Goal: Information Seeking & Learning: Find specific fact

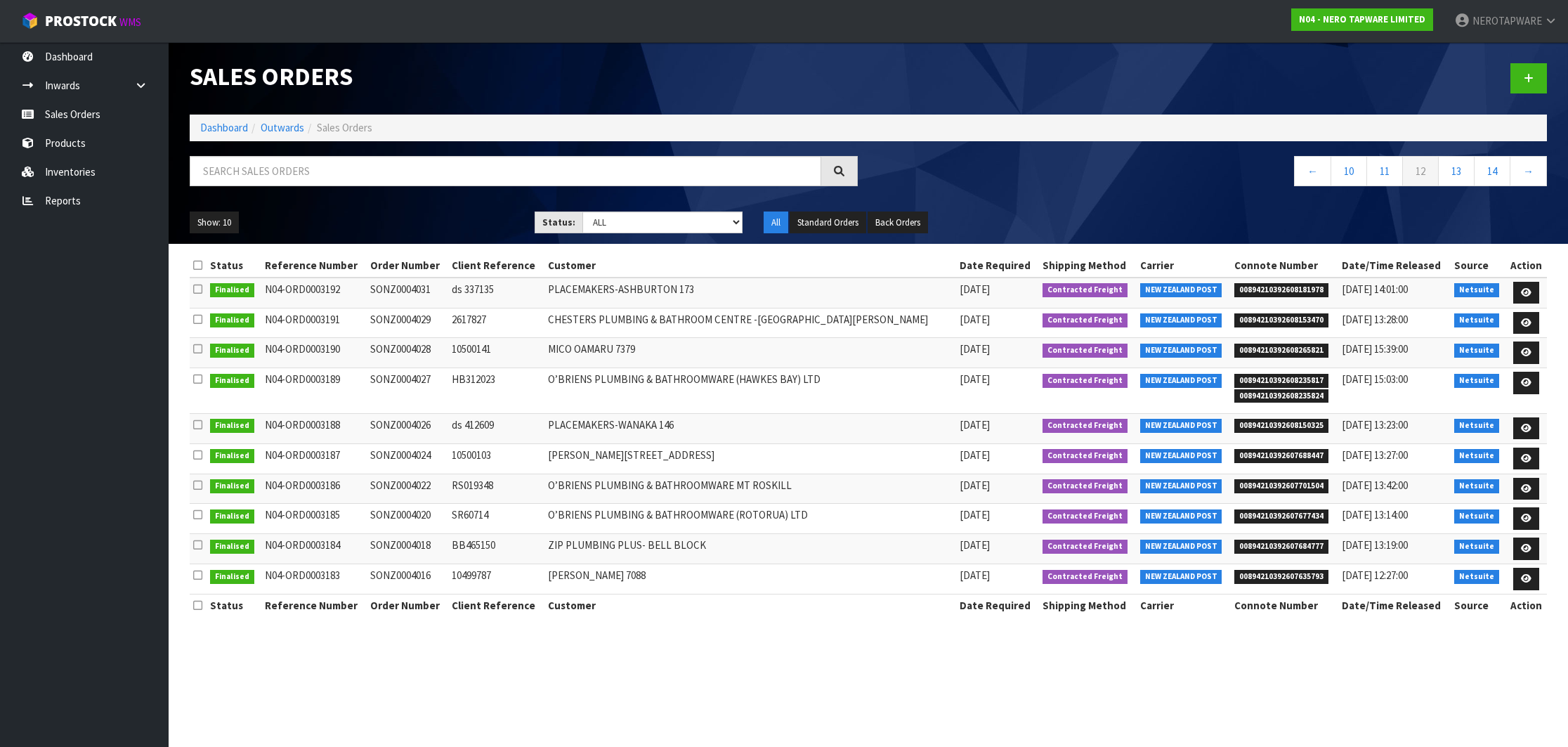
click at [1252, 422] on span "00894210392608150325" at bounding box center [1281, 425] width 94 height 14
copy span "00894210392608150325"
click at [397, 423] on td "SONZ0004026" at bounding box center [407, 428] width 81 height 30
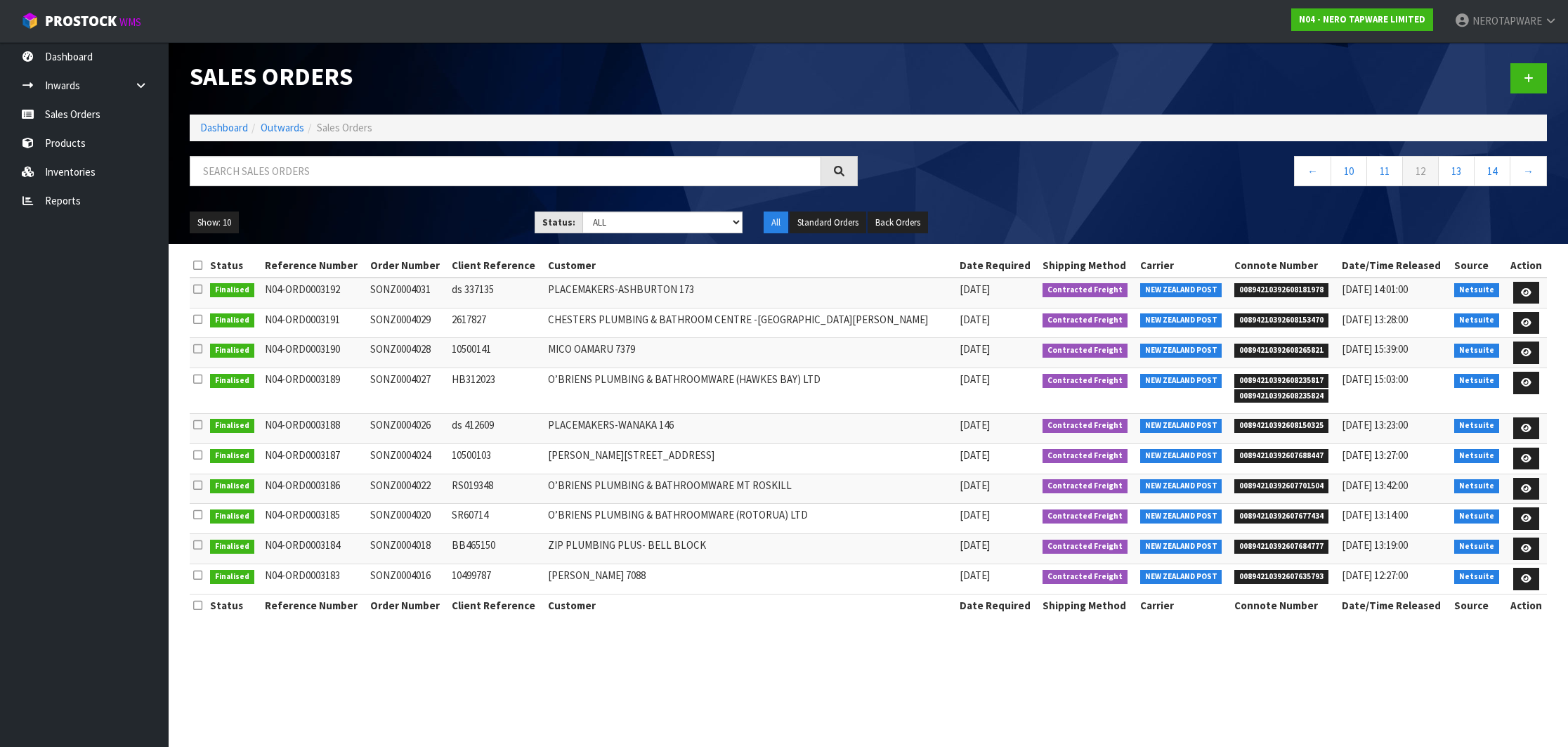
copy td "SONZ0004026"
click at [1250, 461] on span "00894210392607688447" at bounding box center [1281, 455] width 94 height 14
copy span "00894210392607688447"
click at [422, 456] on td "SONZ0004024" at bounding box center [407, 458] width 81 height 30
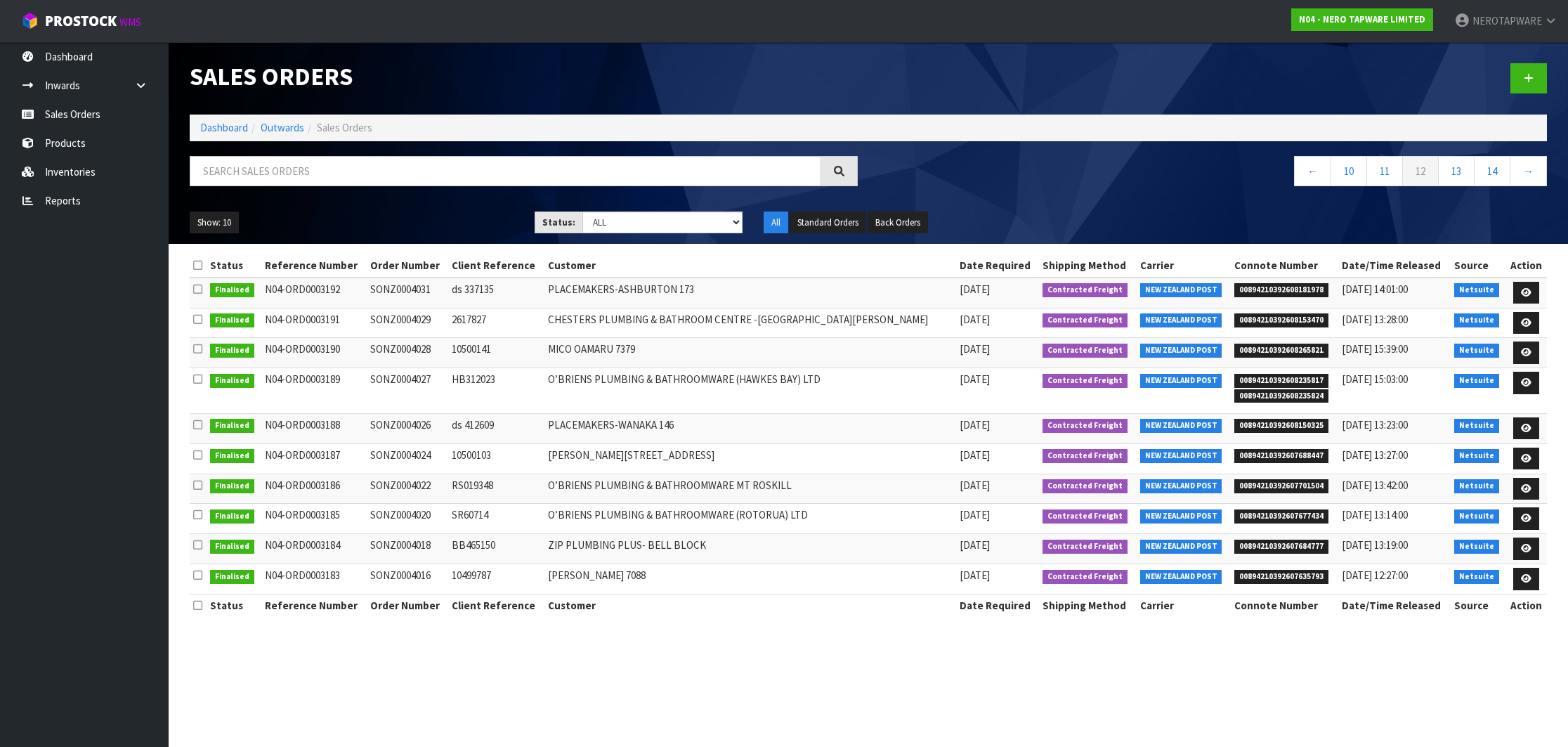
click at [422, 456] on td "SONZ0004024" at bounding box center [407, 458] width 81 height 30
copy td "SONZ0004024"
click at [1242, 482] on span "00894210392607701504" at bounding box center [1281, 485] width 94 height 14
copy span "00894210392607701504"
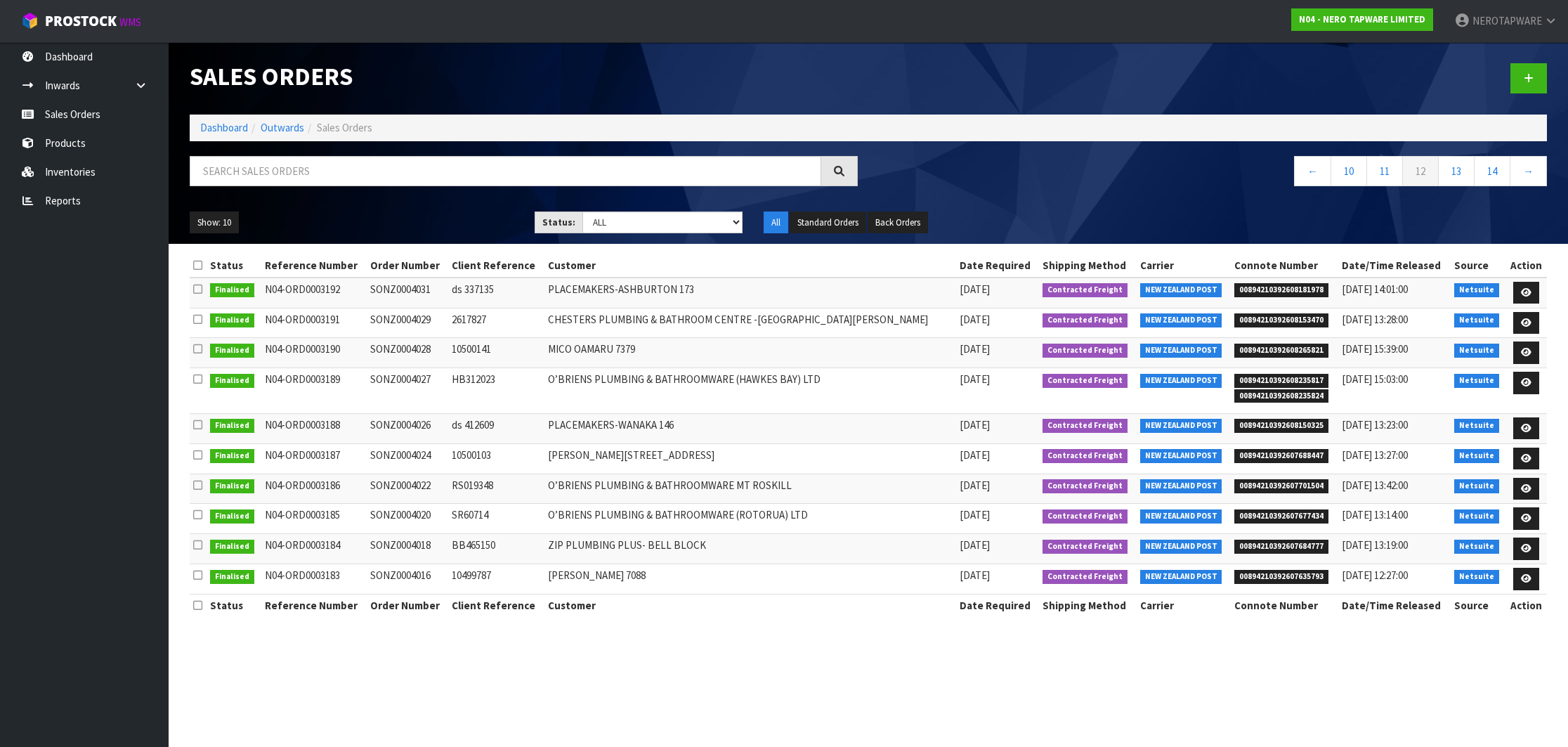
click at [431, 481] on td "SONZ0004022" at bounding box center [407, 488] width 81 height 30
copy td "SONZ0004022"
click at [1273, 516] on span "00894210392607677434" at bounding box center [1281, 516] width 94 height 14
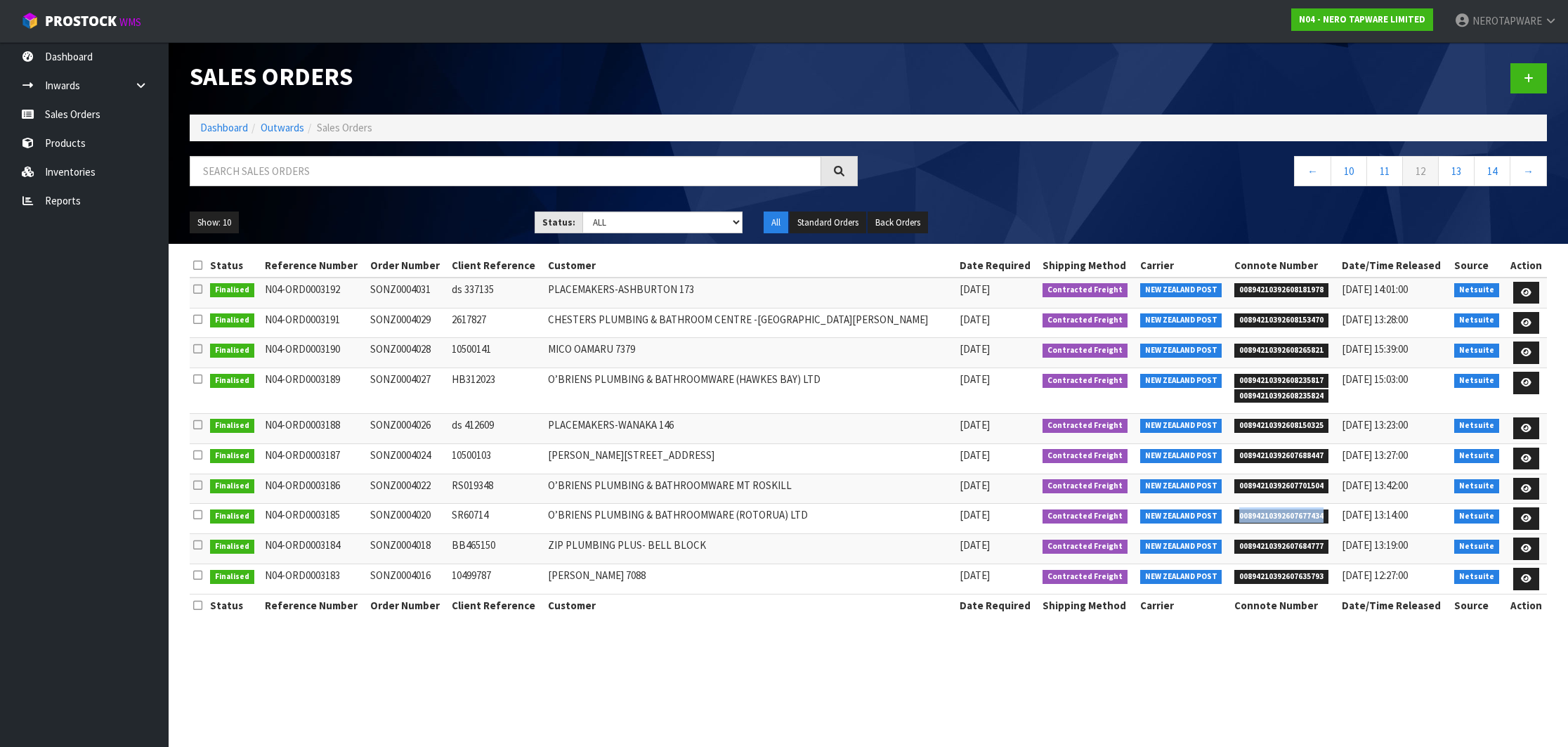
copy span "00894210392607677434"
click at [418, 519] on td "SONZ0004020" at bounding box center [407, 519] width 81 height 30
copy td "SONZ0004020"
click at [1291, 547] on span "00894210392607684777" at bounding box center [1281, 546] width 94 height 14
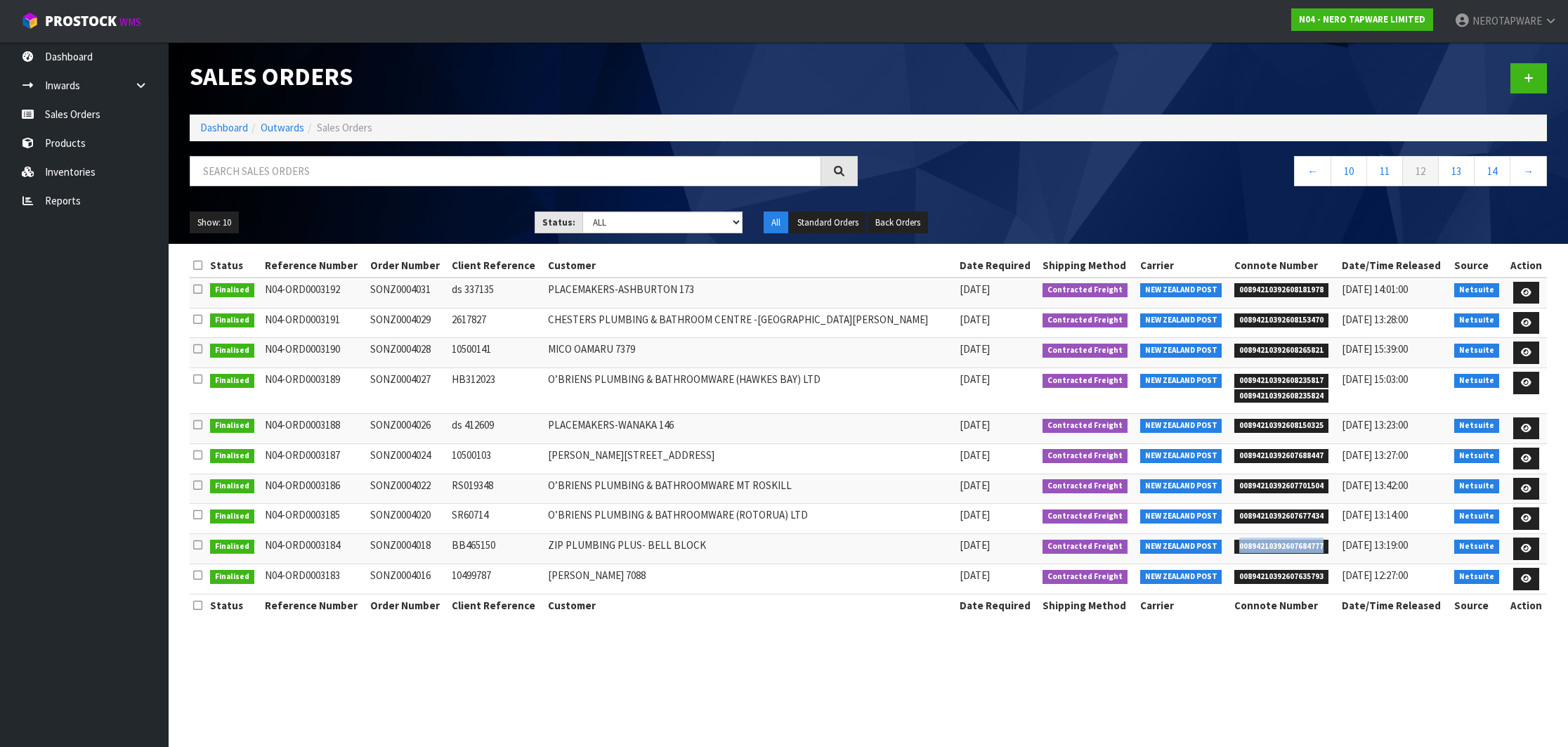
click at [1291, 547] on span "00894210392607684777" at bounding box center [1281, 546] width 94 height 14
copy span "00894210392607684777"
click at [428, 552] on td "SONZ0004018" at bounding box center [407, 549] width 81 height 30
copy td "SONZ0004018"
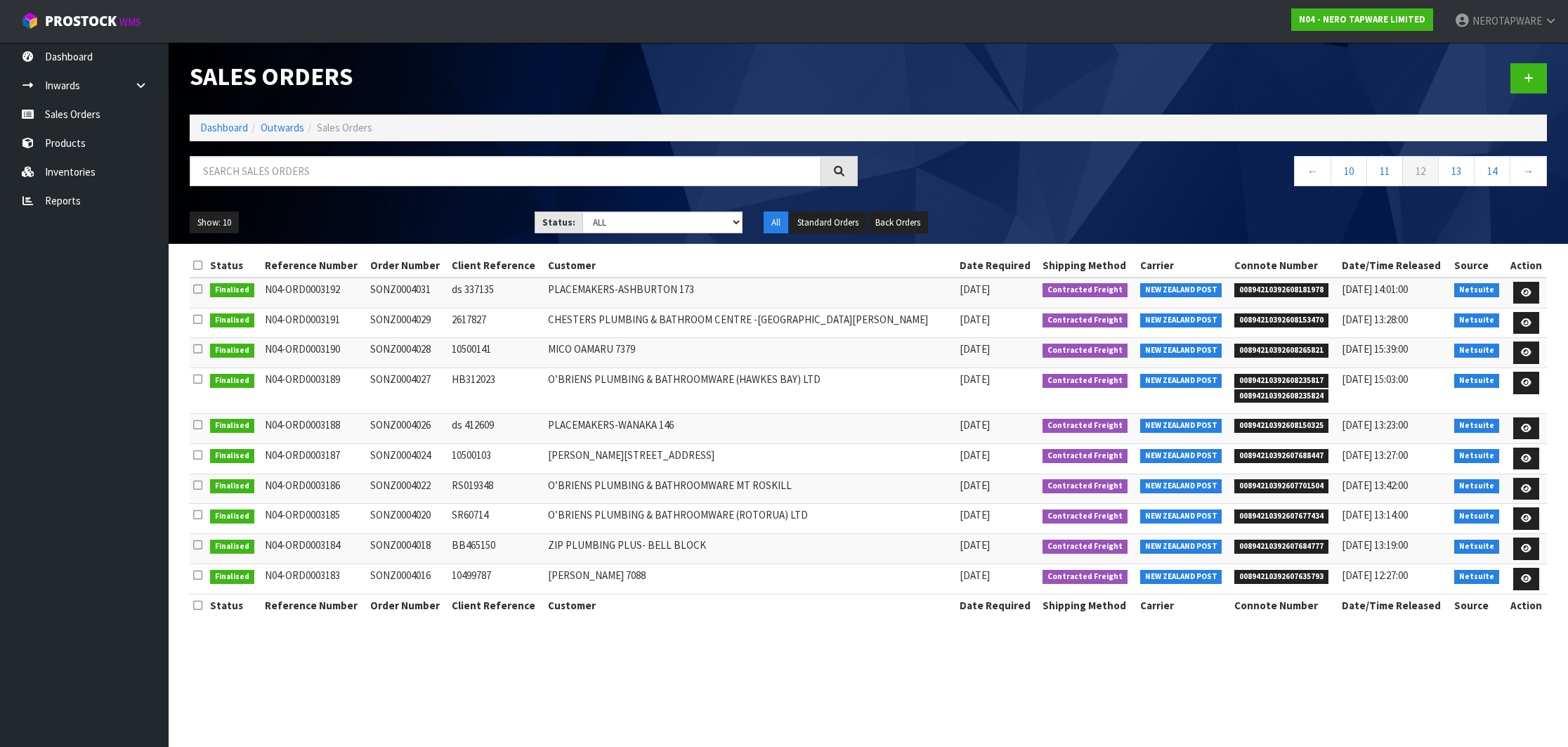
click at [1266, 572] on span "00894210392607635793" at bounding box center [1281, 576] width 94 height 14
click at [437, 579] on td "SONZ0004016" at bounding box center [407, 579] width 81 height 30
click at [1458, 175] on link "13" at bounding box center [1456, 171] width 36 height 30
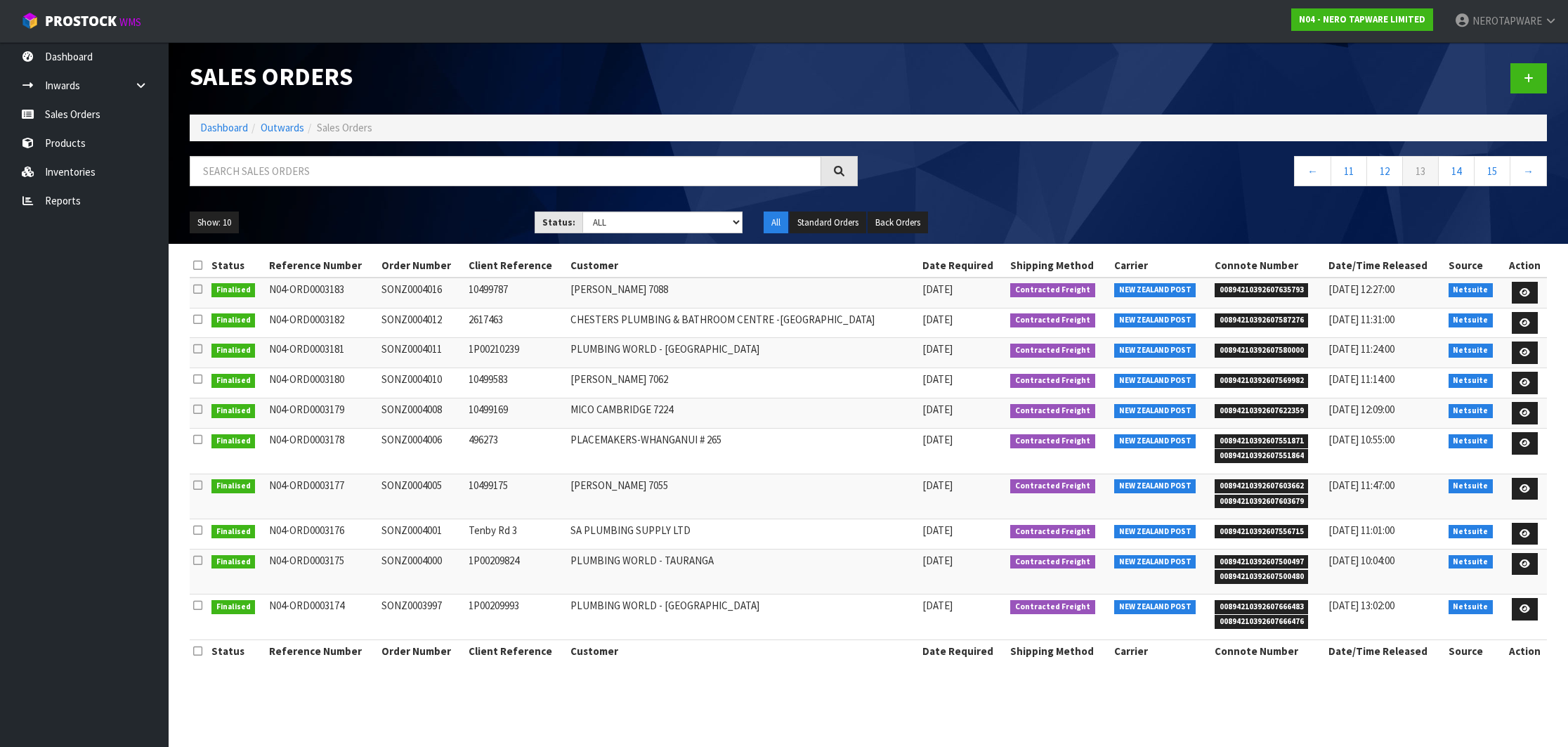
click at [1234, 321] on span "00894210392607587276" at bounding box center [1261, 320] width 94 height 14
click at [416, 320] on td "SONZ0004012" at bounding box center [421, 323] width 86 height 30
click at [1237, 346] on span "00894210392607580000" at bounding box center [1261, 350] width 94 height 14
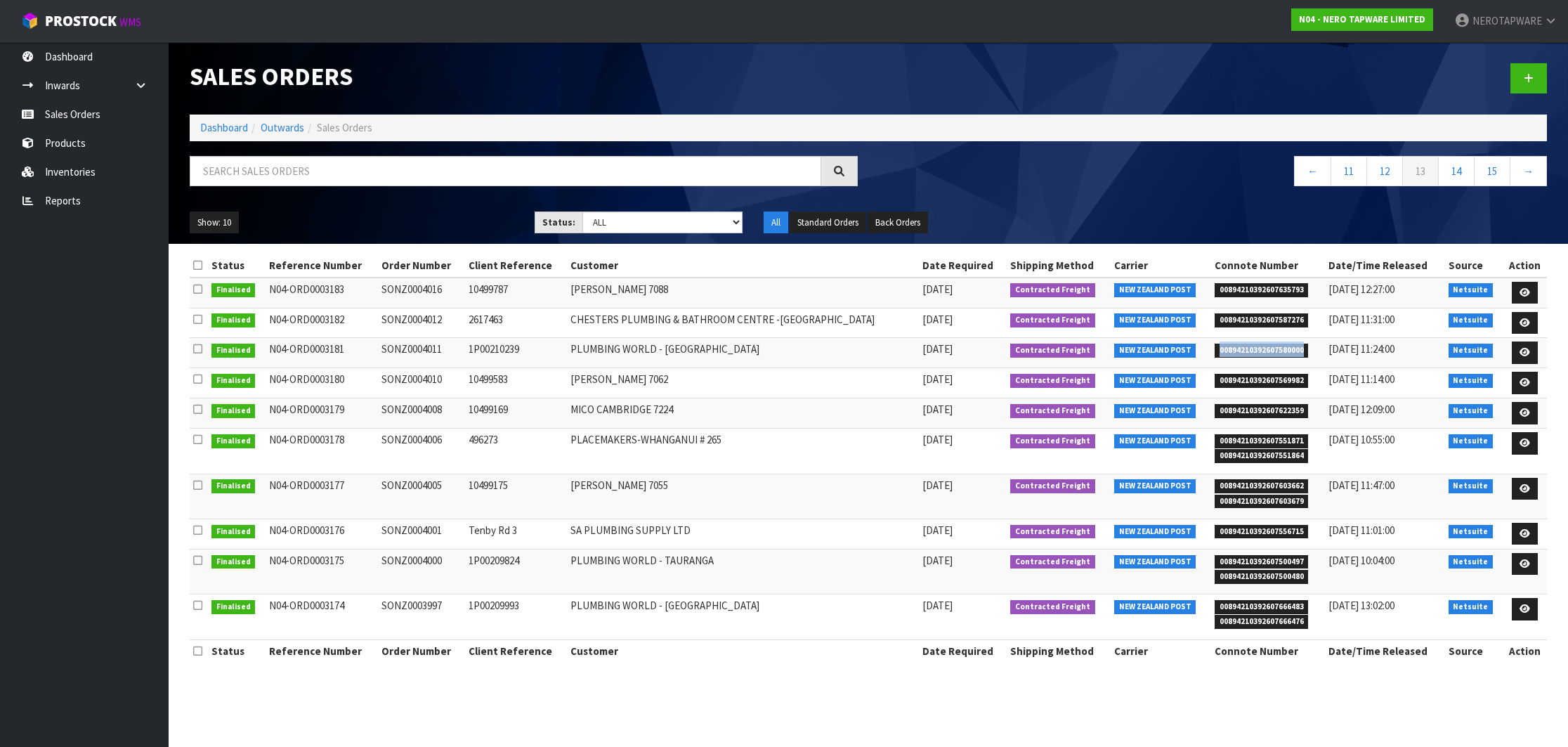
click at [1237, 346] on span "00894210392607580000" at bounding box center [1261, 350] width 94 height 14
click at [433, 354] on td "SONZ0004011" at bounding box center [421, 352] width 86 height 30
click at [1270, 378] on span "00894210392607569982" at bounding box center [1261, 381] width 94 height 14
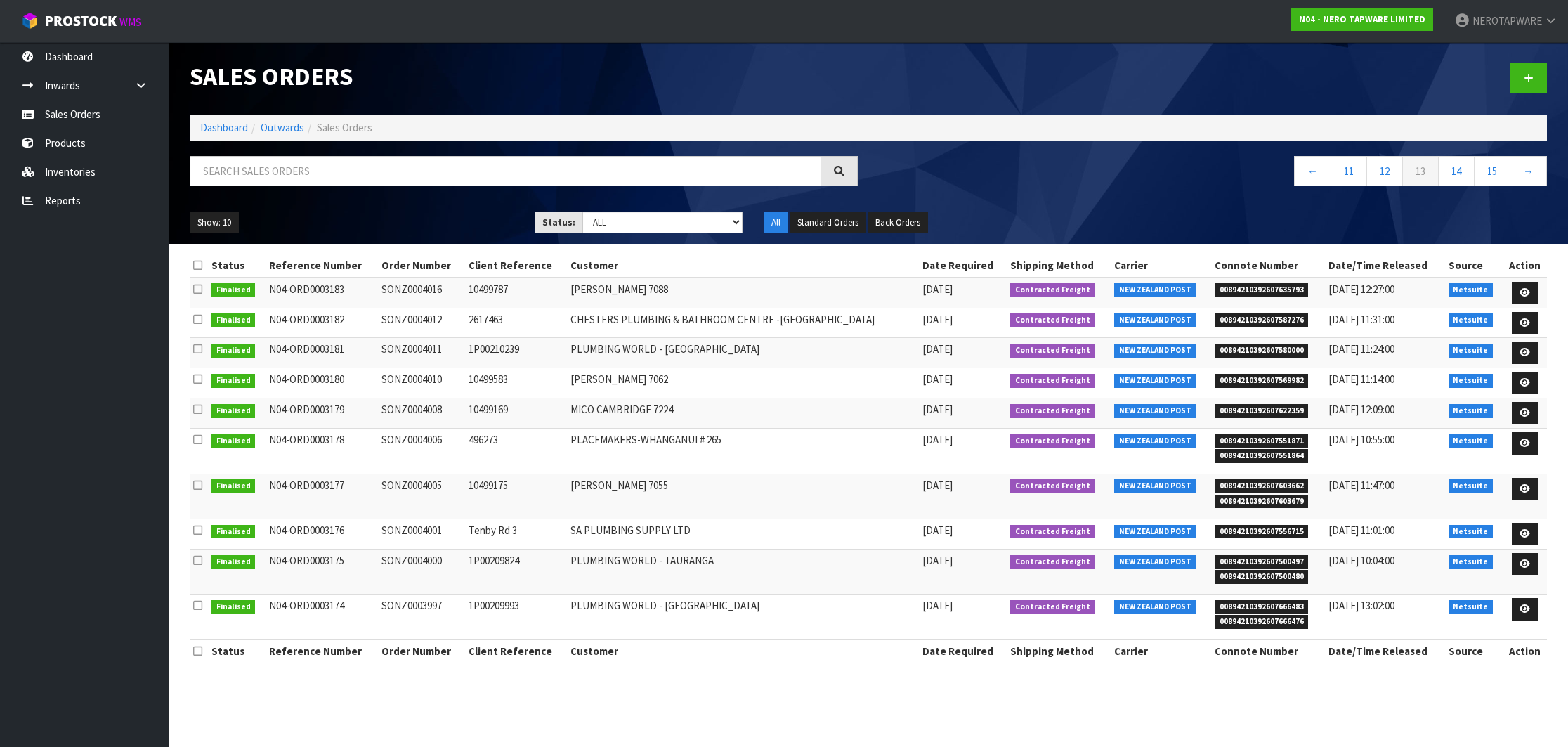
click at [434, 383] on td "SONZ0004010" at bounding box center [421, 383] width 86 height 30
click at [1258, 413] on span "00894210392607622359" at bounding box center [1261, 410] width 94 height 14
click at [427, 411] on td "SONZ0004008" at bounding box center [421, 413] width 86 height 30
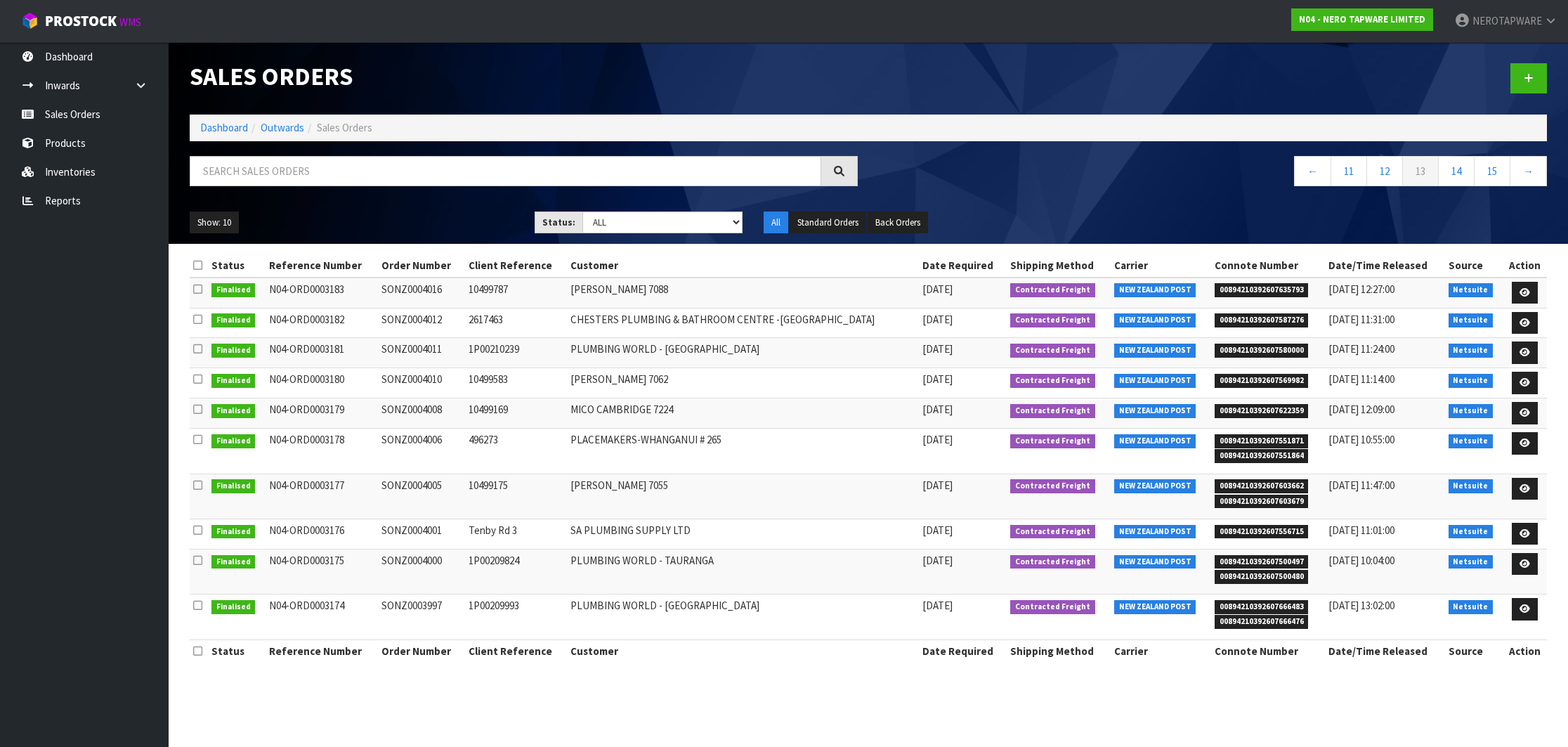
click at [427, 411] on td "SONZ0004008" at bounding box center [421, 413] width 86 height 30
click at [1267, 441] on span "00894210392607551871" at bounding box center [1261, 440] width 94 height 14
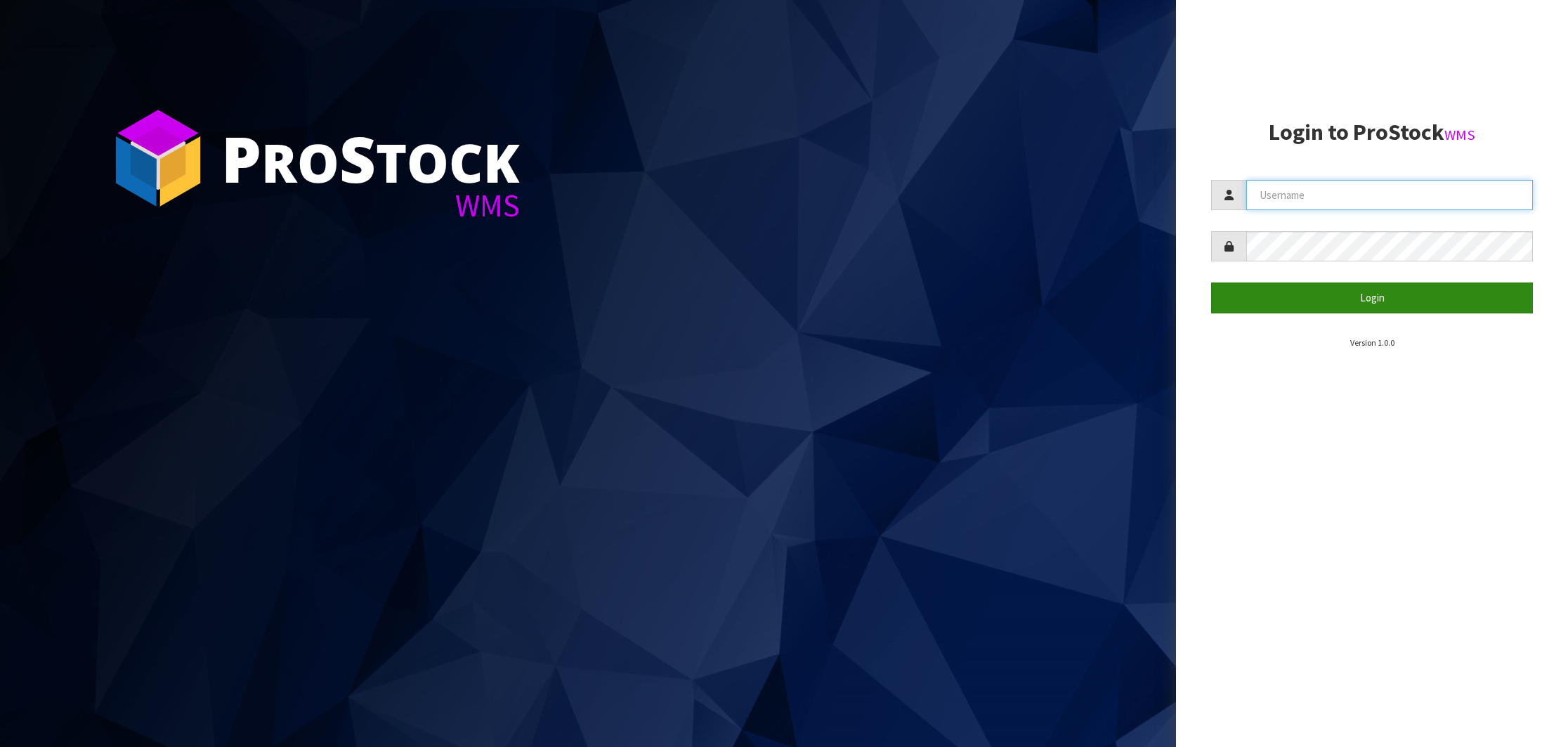
type input "NEROTAPWARE"
click at [1341, 296] on button "Login" at bounding box center [1372, 297] width 322 height 30
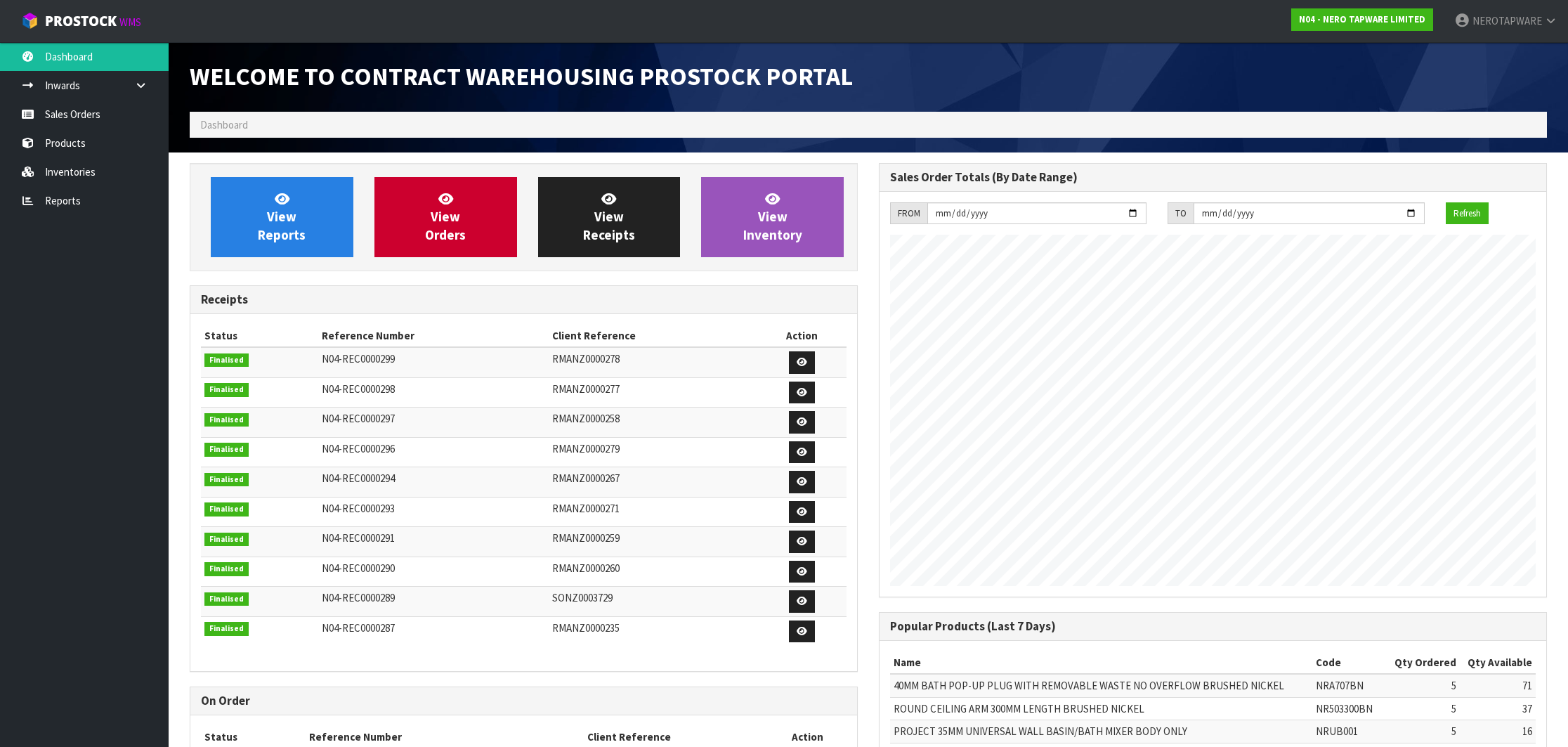
scroll to position [779, 689]
click at [42, 105] on link "Sales Orders" at bounding box center [84, 114] width 168 height 29
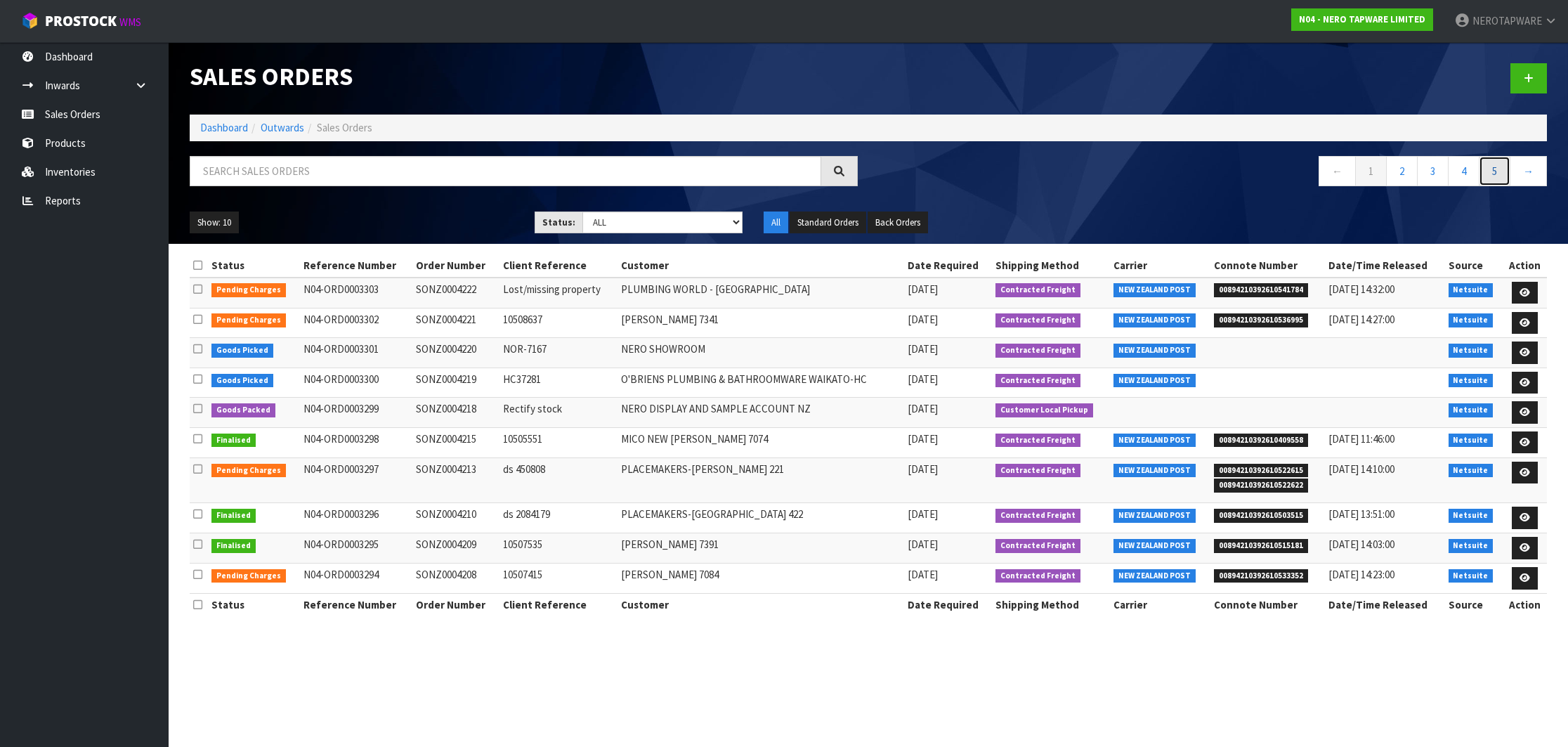
click at [1496, 179] on link "5" at bounding box center [1495, 171] width 32 height 30
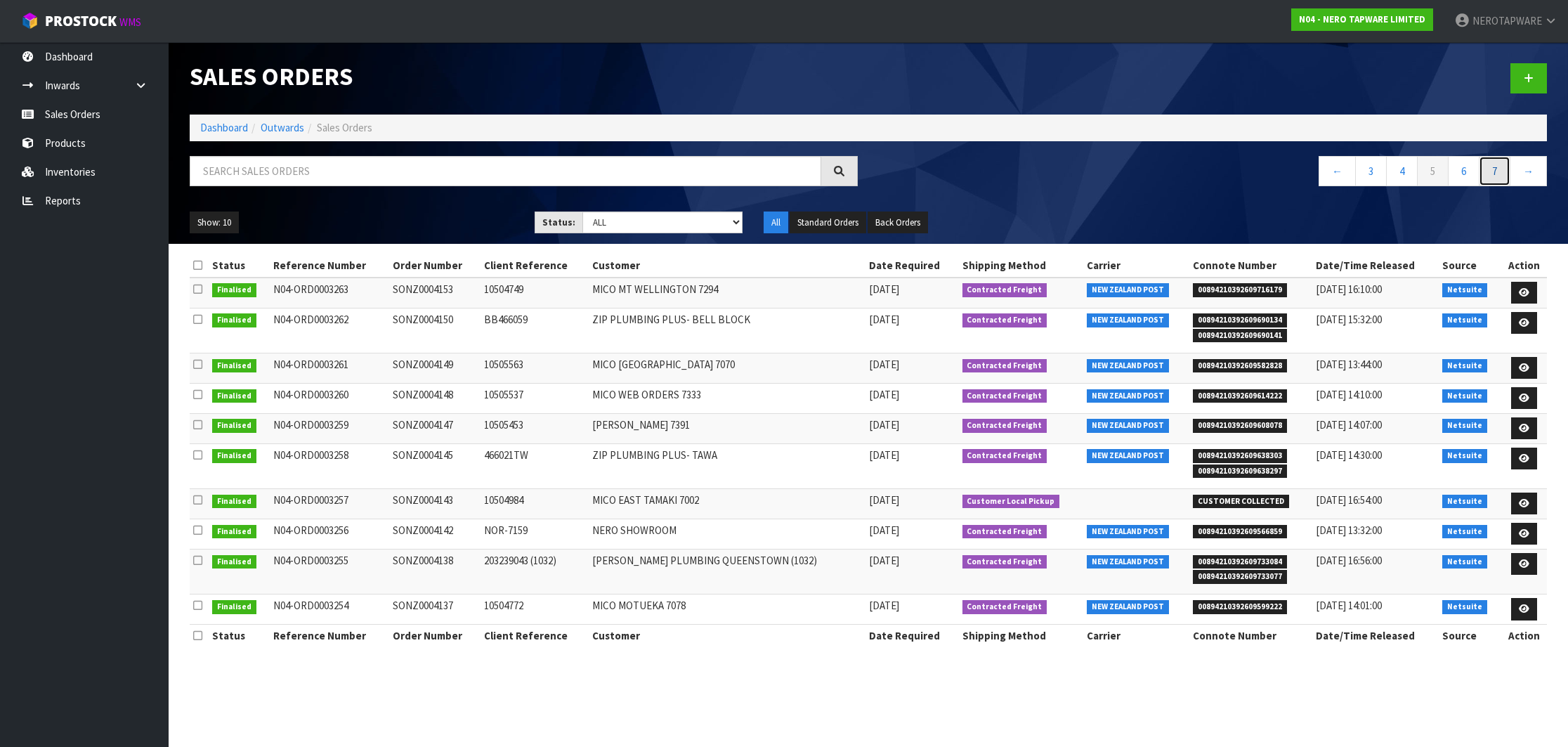
click at [1493, 179] on link "7" at bounding box center [1495, 171] width 32 height 30
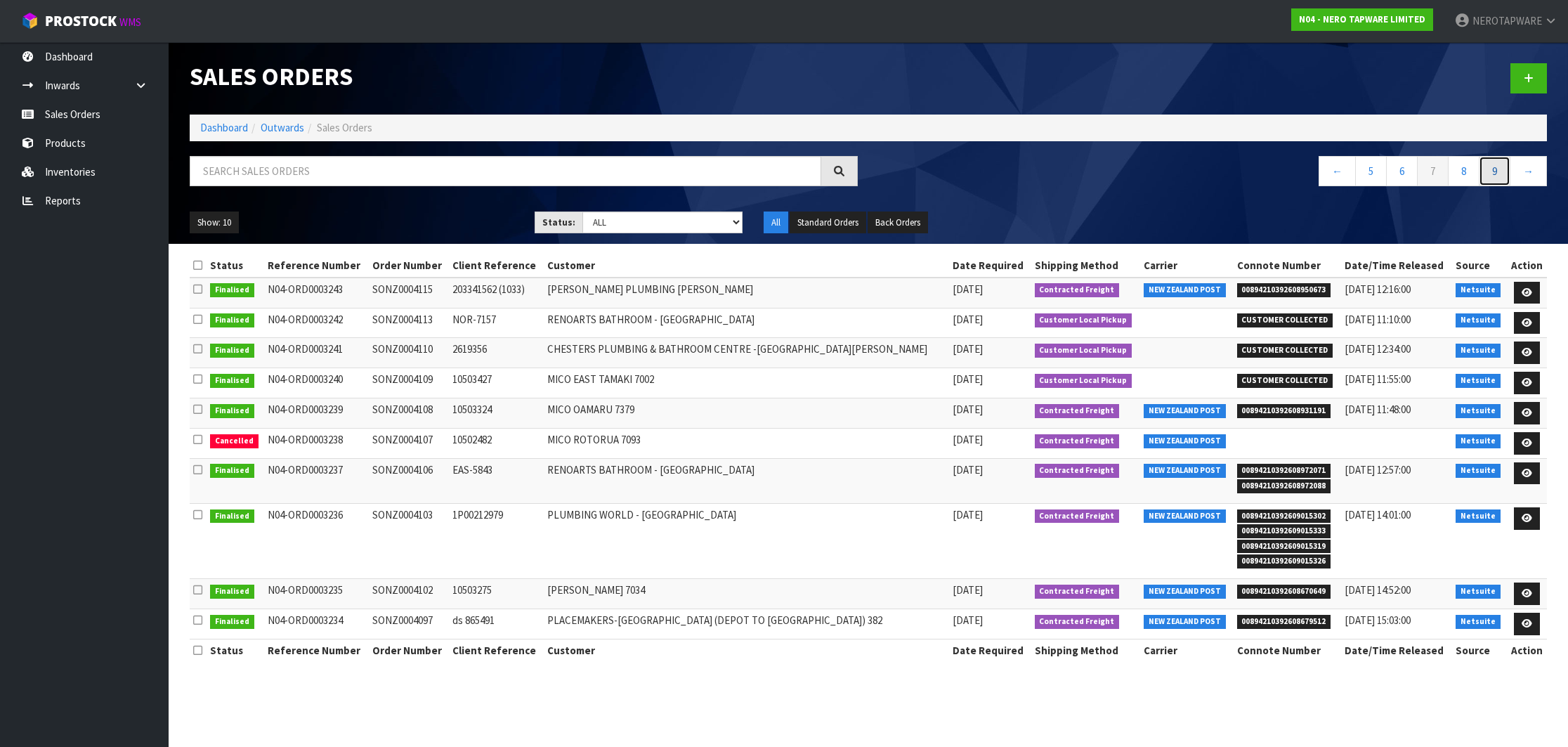
click at [1493, 179] on link "9" at bounding box center [1495, 171] width 32 height 30
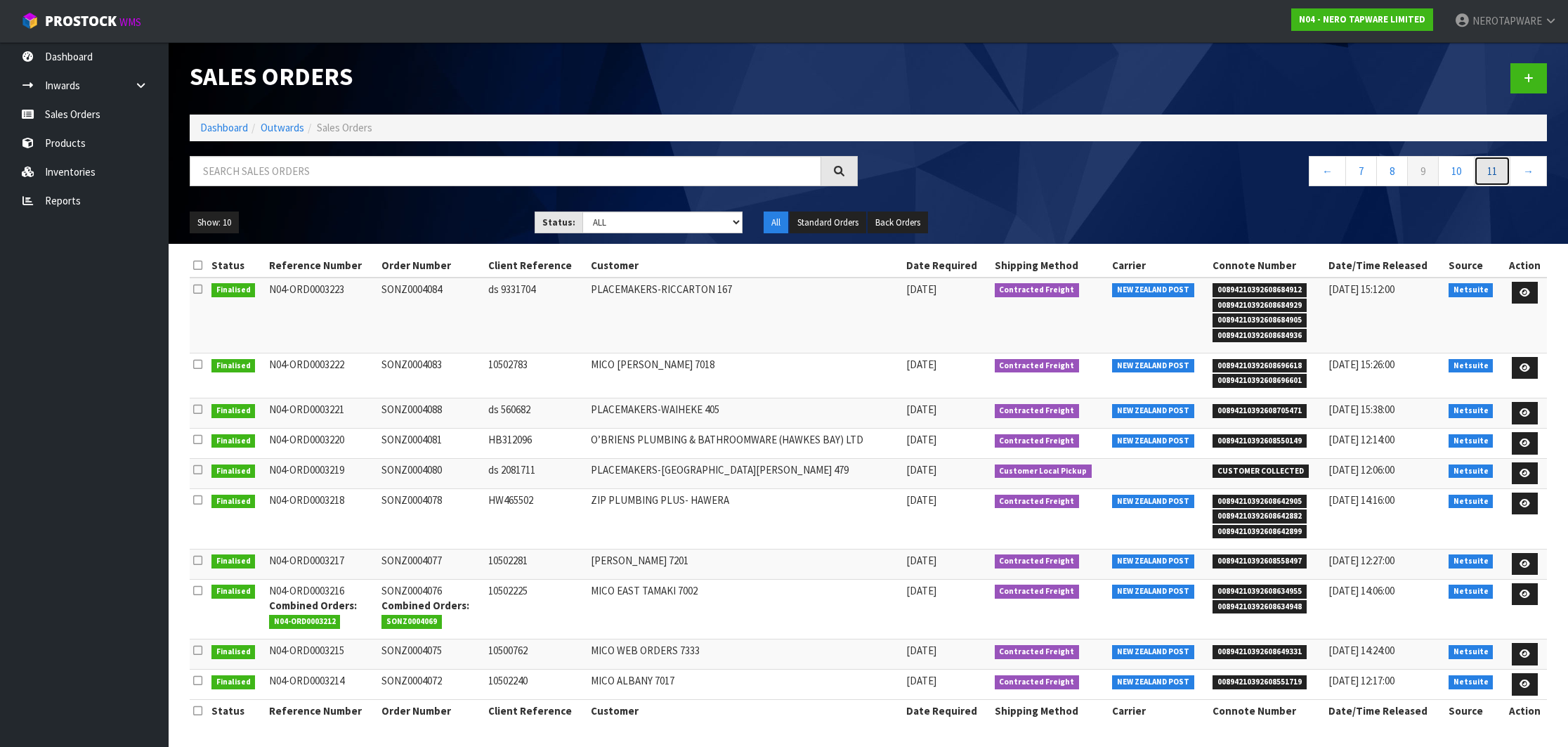
click at [1493, 179] on link "11" at bounding box center [1491, 171] width 36 height 30
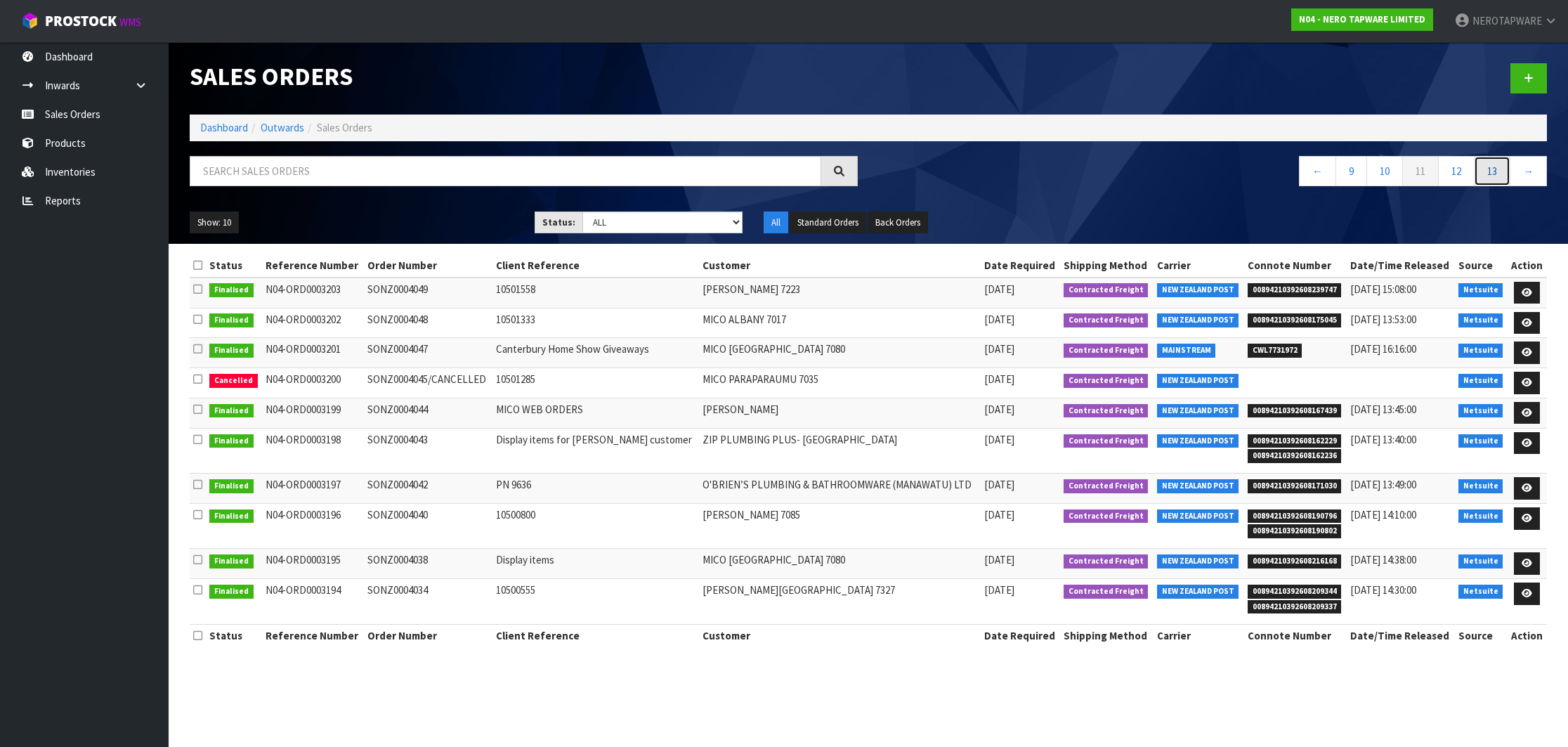
click at [1493, 179] on link "13" at bounding box center [1491, 171] width 36 height 30
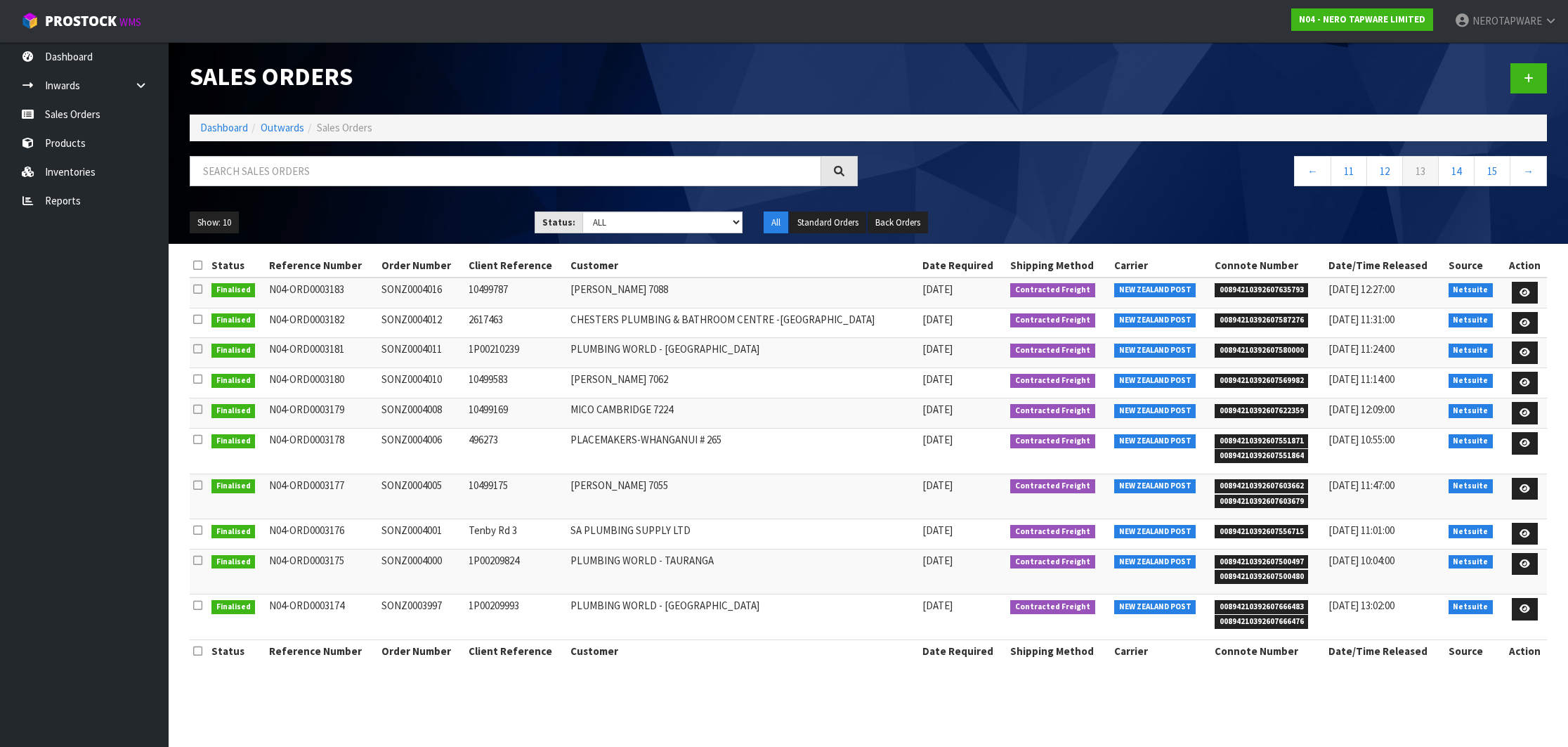
click at [1220, 721] on section "Sales Orders Dashboard Outwards Sales Orders ← 11 12 13 14 15 → Show: 10 5 10 2…" at bounding box center [784, 373] width 1568 height 747
click at [423, 439] on td "SONZ0004006" at bounding box center [421, 451] width 86 height 45
copy td "SONZ0004006"
click at [1267, 483] on span "00894210392607603662" at bounding box center [1261, 485] width 94 height 14
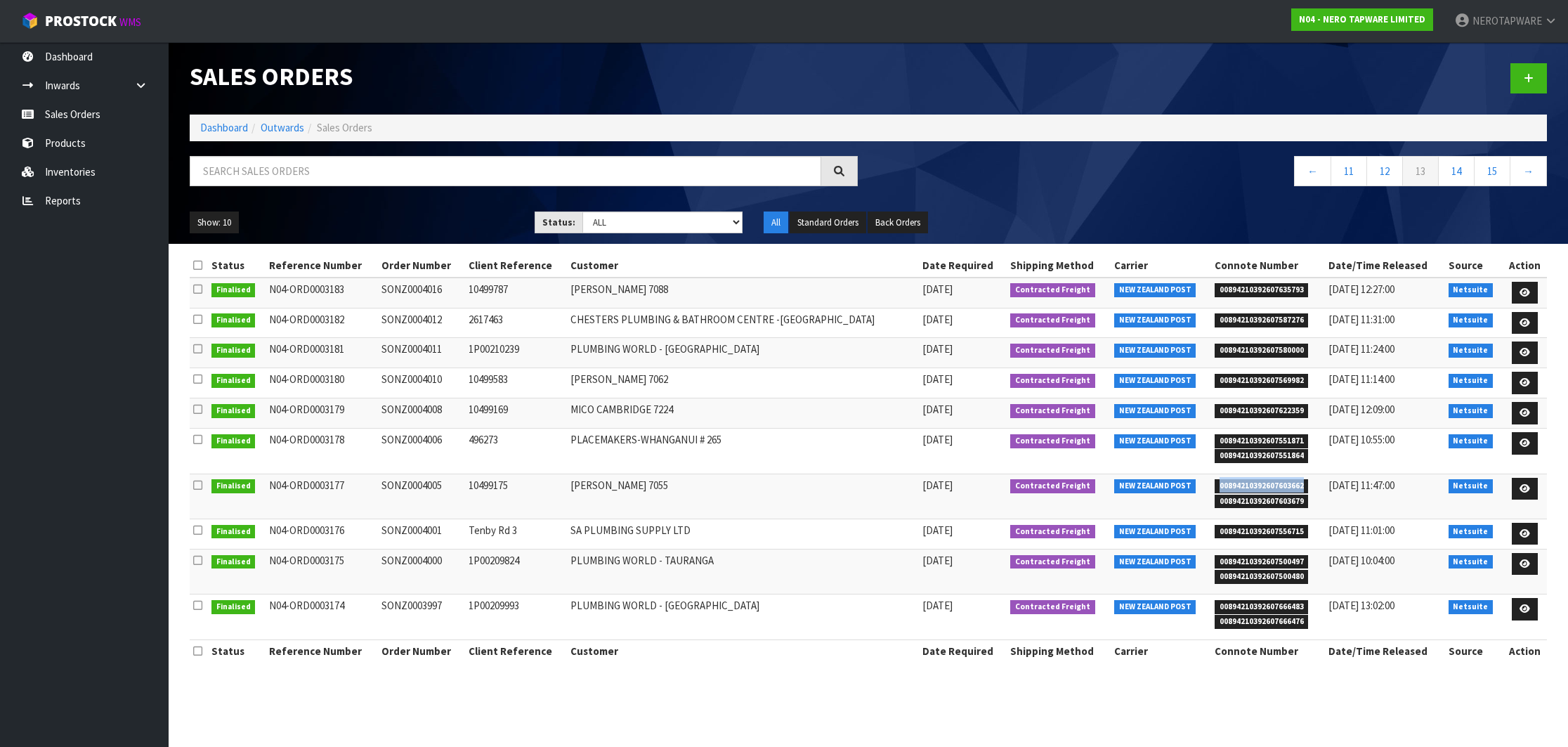
click at [1267, 483] on span "00894210392607603662" at bounding box center [1261, 485] width 94 height 14
copy span "00894210392607603662"
click at [1230, 486] on span "00894210392607603662" at bounding box center [1261, 485] width 94 height 14
click at [411, 484] on td "SONZ0004005" at bounding box center [421, 496] width 86 height 45
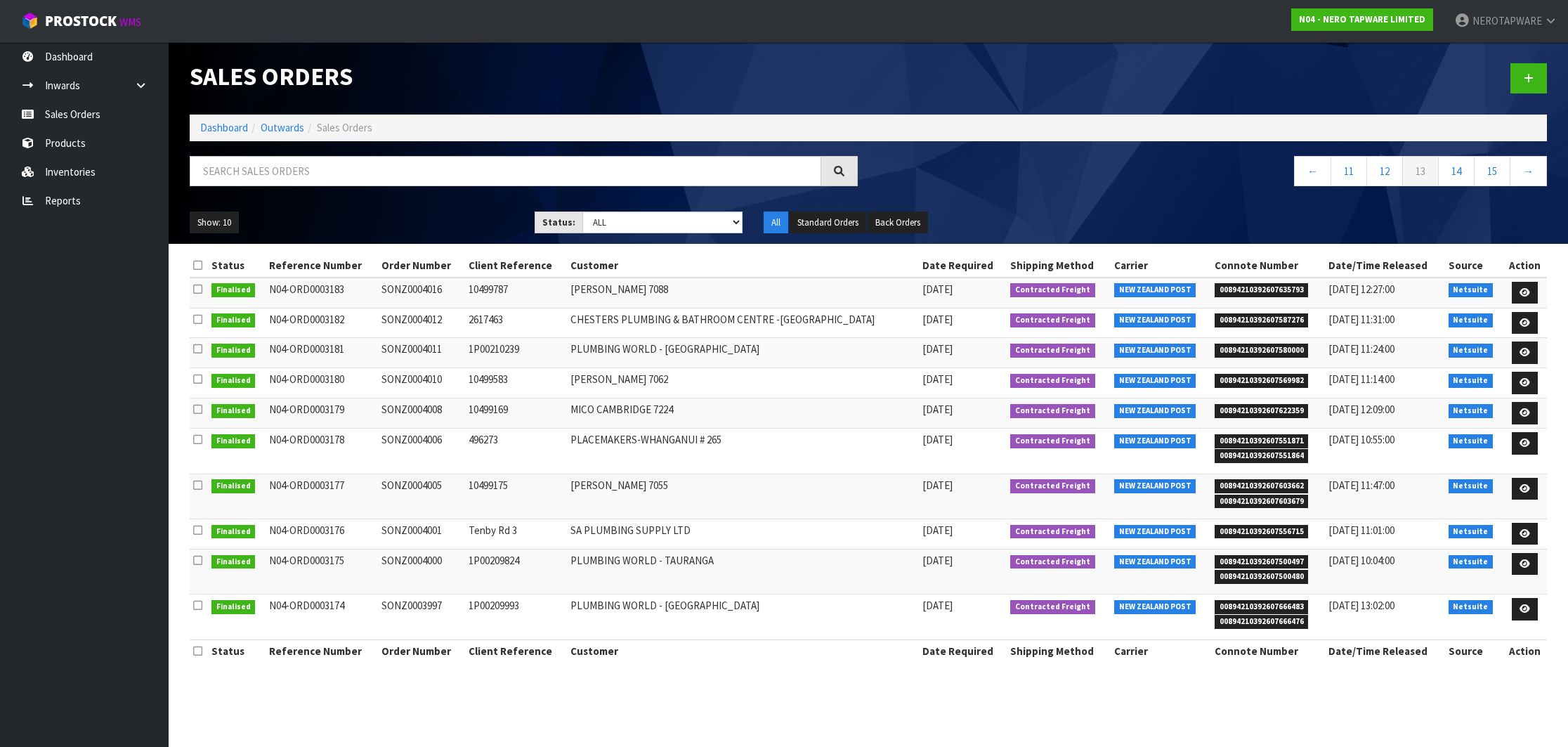
click at [411, 484] on td "SONZ0004005" at bounding box center [421, 496] width 86 height 45
copy td "SONZ0004005"
click at [1262, 538] on span "00894210392607556715" at bounding box center [1261, 531] width 94 height 14
click at [1263, 536] on span "00894210392607556715" at bounding box center [1261, 531] width 94 height 14
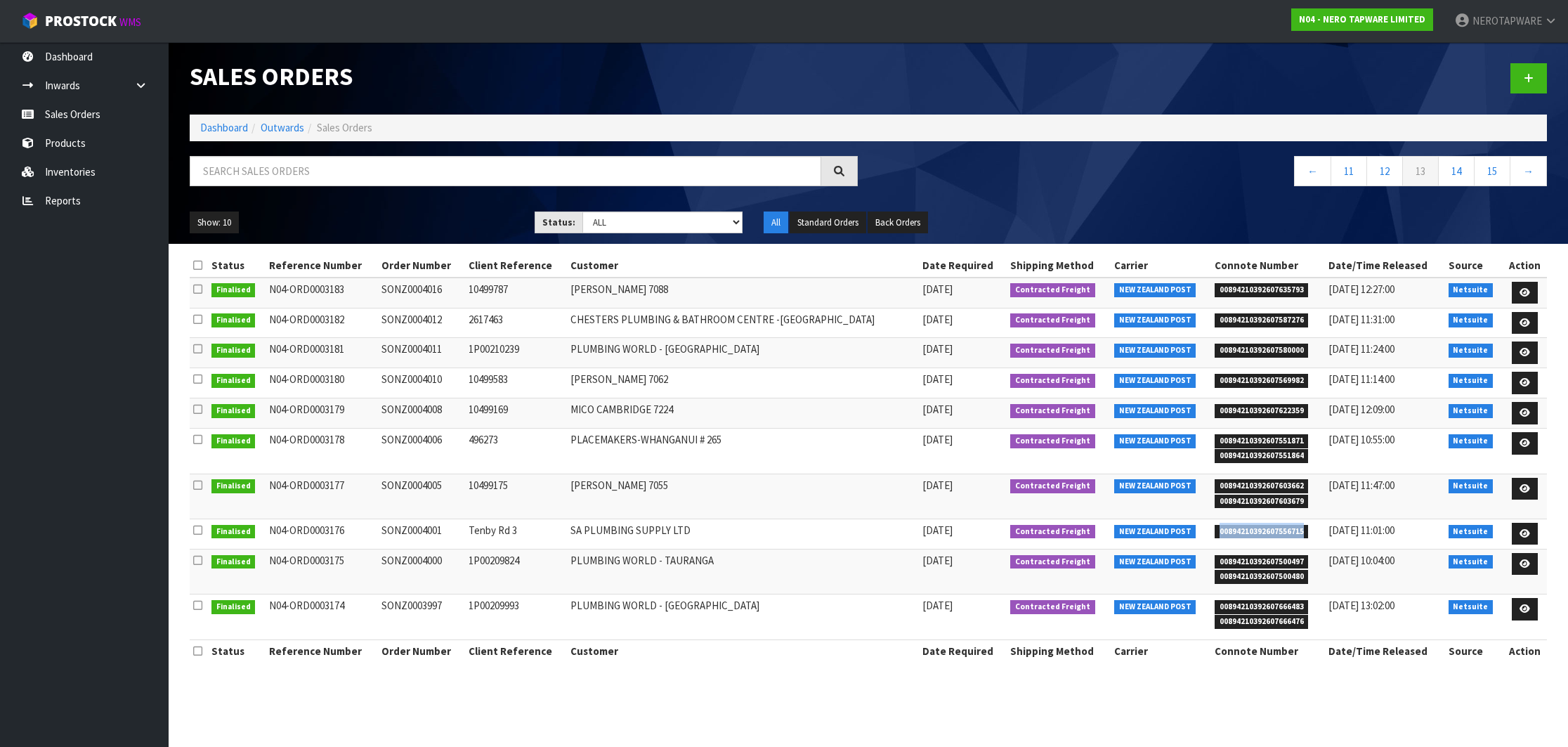
copy span "00894210392607556715"
click at [420, 534] on td "SONZ0004001" at bounding box center [421, 534] width 86 height 30
copy td "SONZ0004001"
click at [1274, 558] on span "00894210392607500497" at bounding box center [1261, 562] width 94 height 14
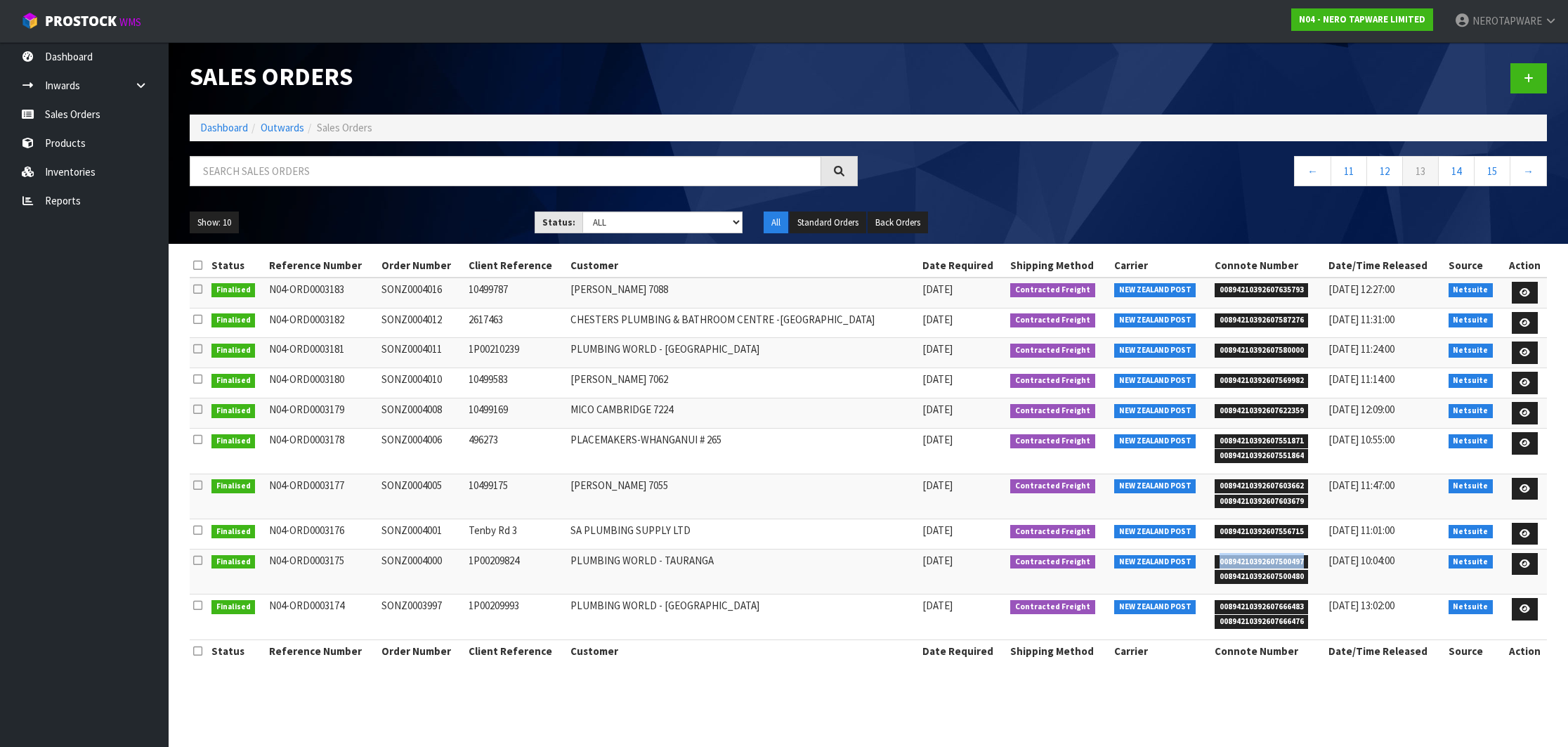
click at [1274, 558] on span "00894210392607500497" at bounding box center [1261, 562] width 94 height 14
copy span "00894210392607500497"
click at [433, 559] on td "SONZ0004000" at bounding box center [421, 571] width 86 height 45
copy td "SONZ0004000"
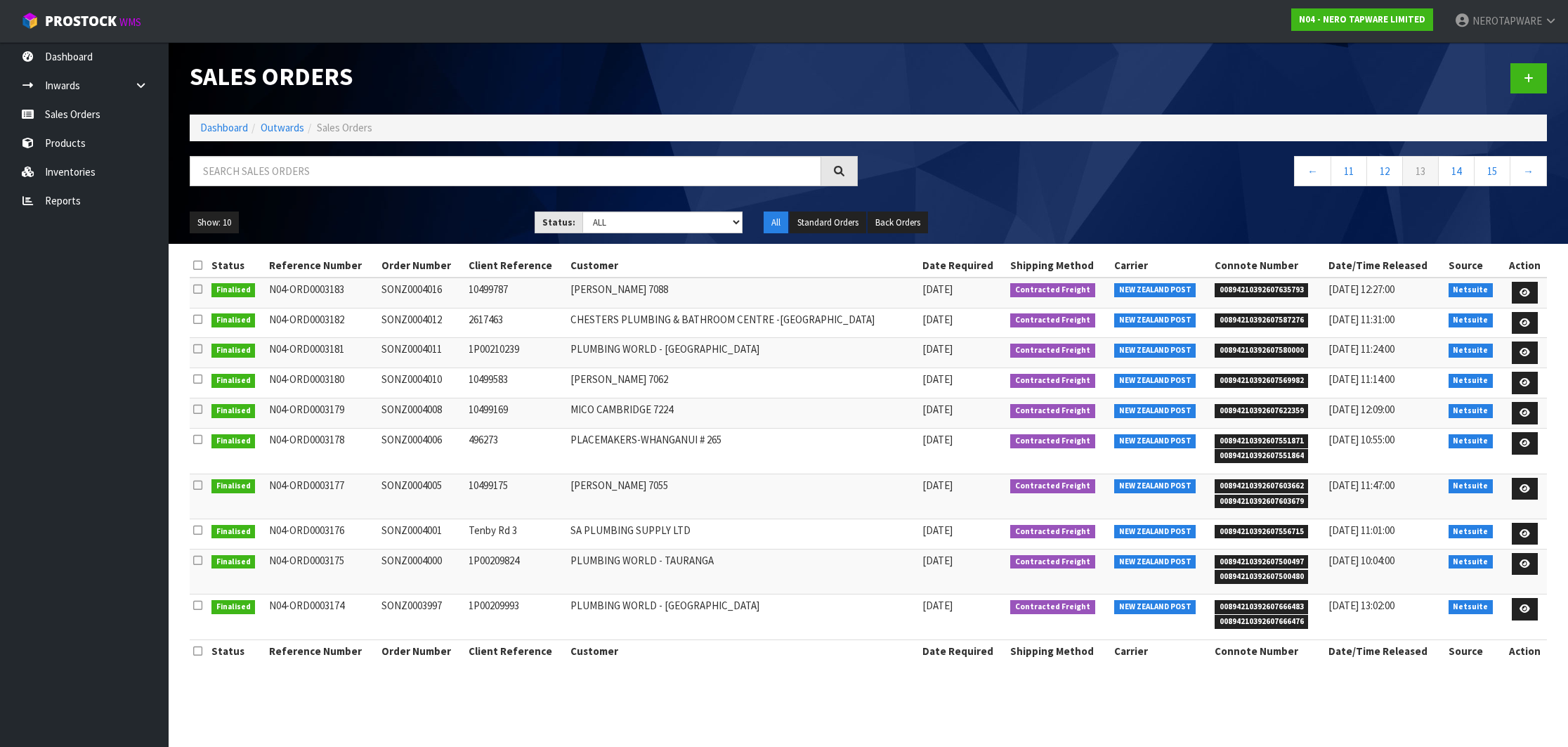
click at [1273, 606] on span "00894210392607666483" at bounding box center [1261, 607] width 94 height 14
copy span "00894210392607666483"
click at [424, 603] on td "SONZ0003997" at bounding box center [421, 617] width 86 height 45
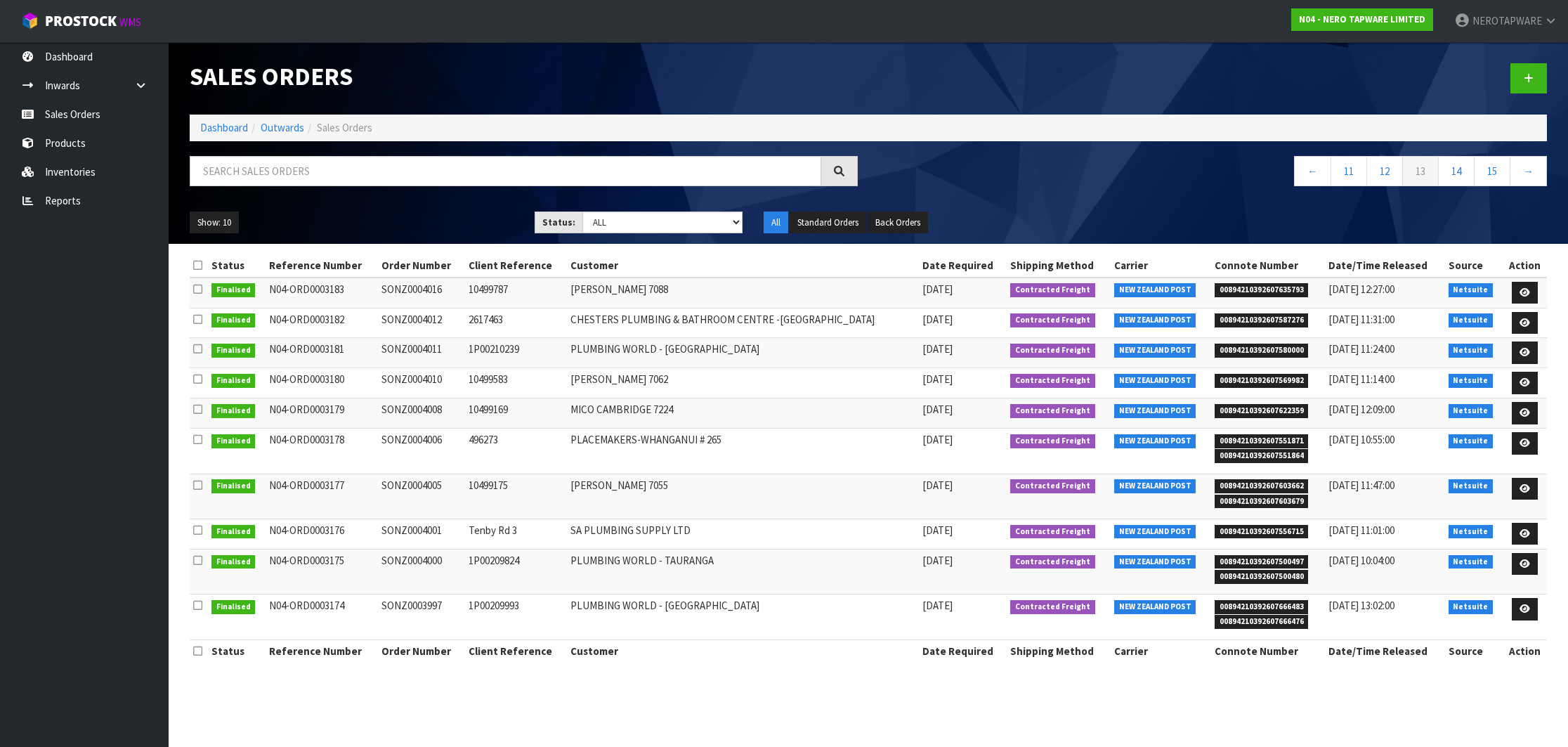
copy td "SONZ0003997"
click at [430, 611] on td "SONZ0003997" at bounding box center [421, 617] width 86 height 45
click at [1451, 173] on link "14" at bounding box center [1456, 171] width 36 height 30
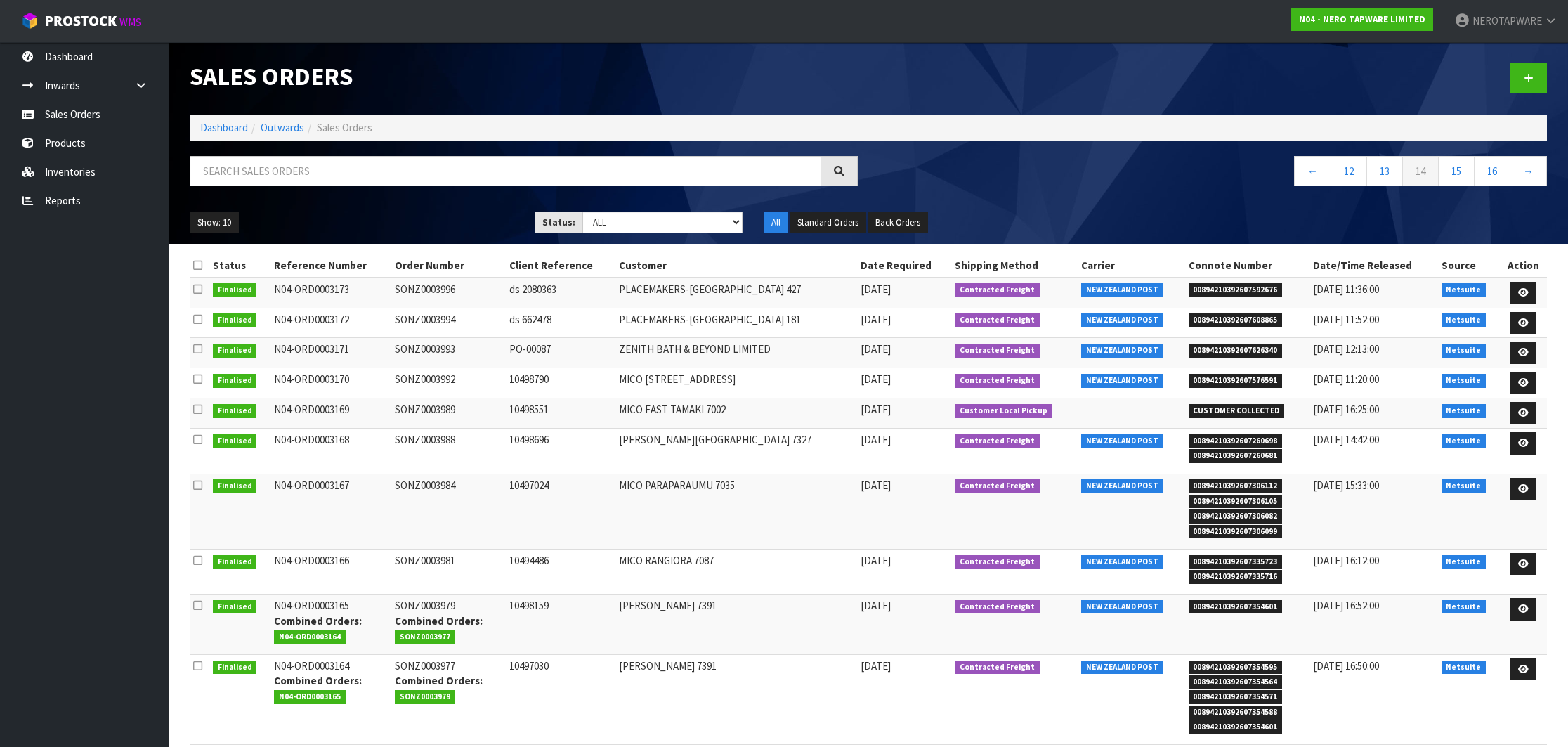
click at [1211, 288] on span "00894210392607592676" at bounding box center [1235, 290] width 94 height 14
copy span "00894210392607592676"
click at [417, 288] on td "SONZ0003996" at bounding box center [449, 293] width 114 height 30
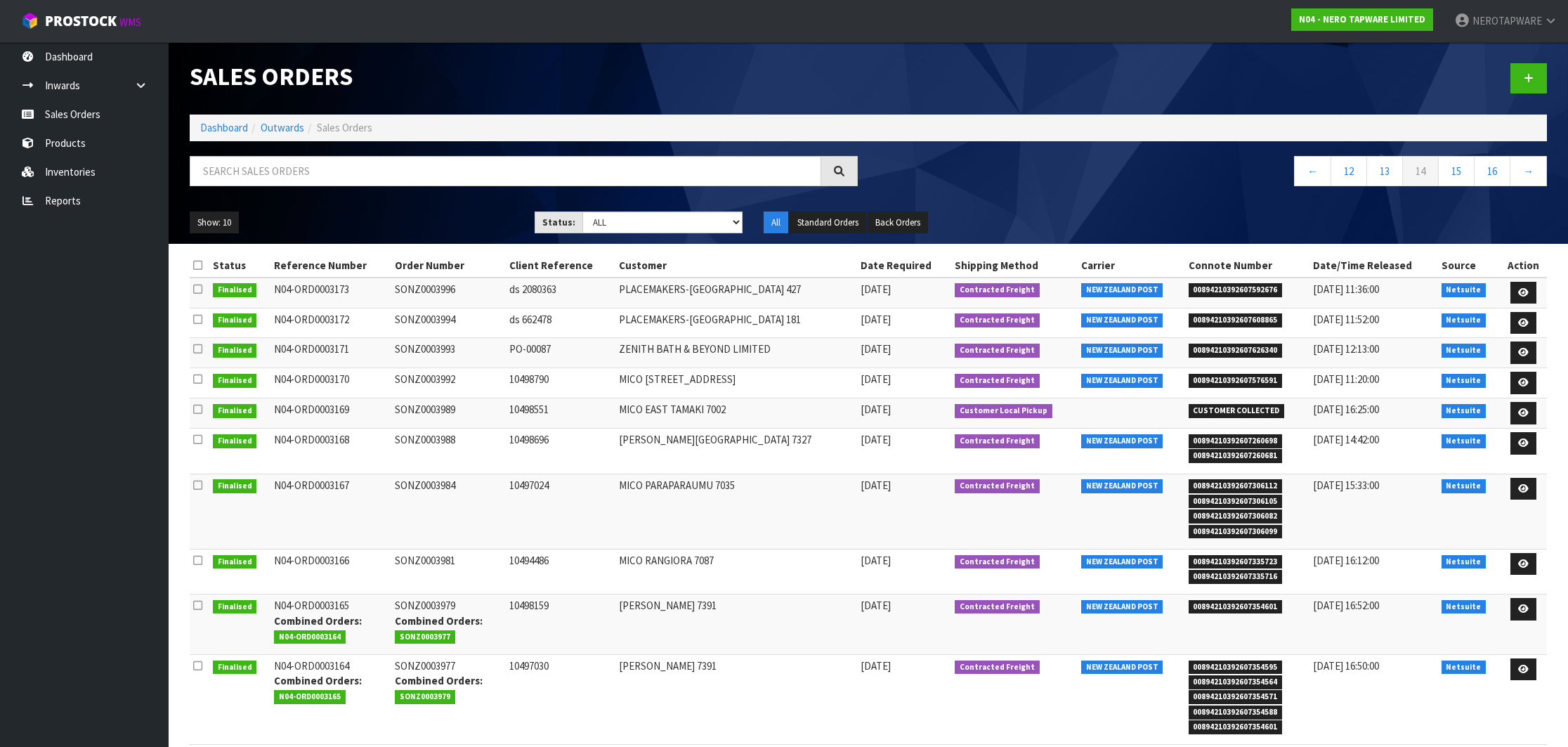
click at [1214, 322] on span "00894210392607608865" at bounding box center [1235, 320] width 94 height 14
click at [434, 320] on td "SONZ0003994" at bounding box center [449, 323] width 114 height 30
click at [1240, 349] on span "00894210392607626340" at bounding box center [1235, 350] width 94 height 14
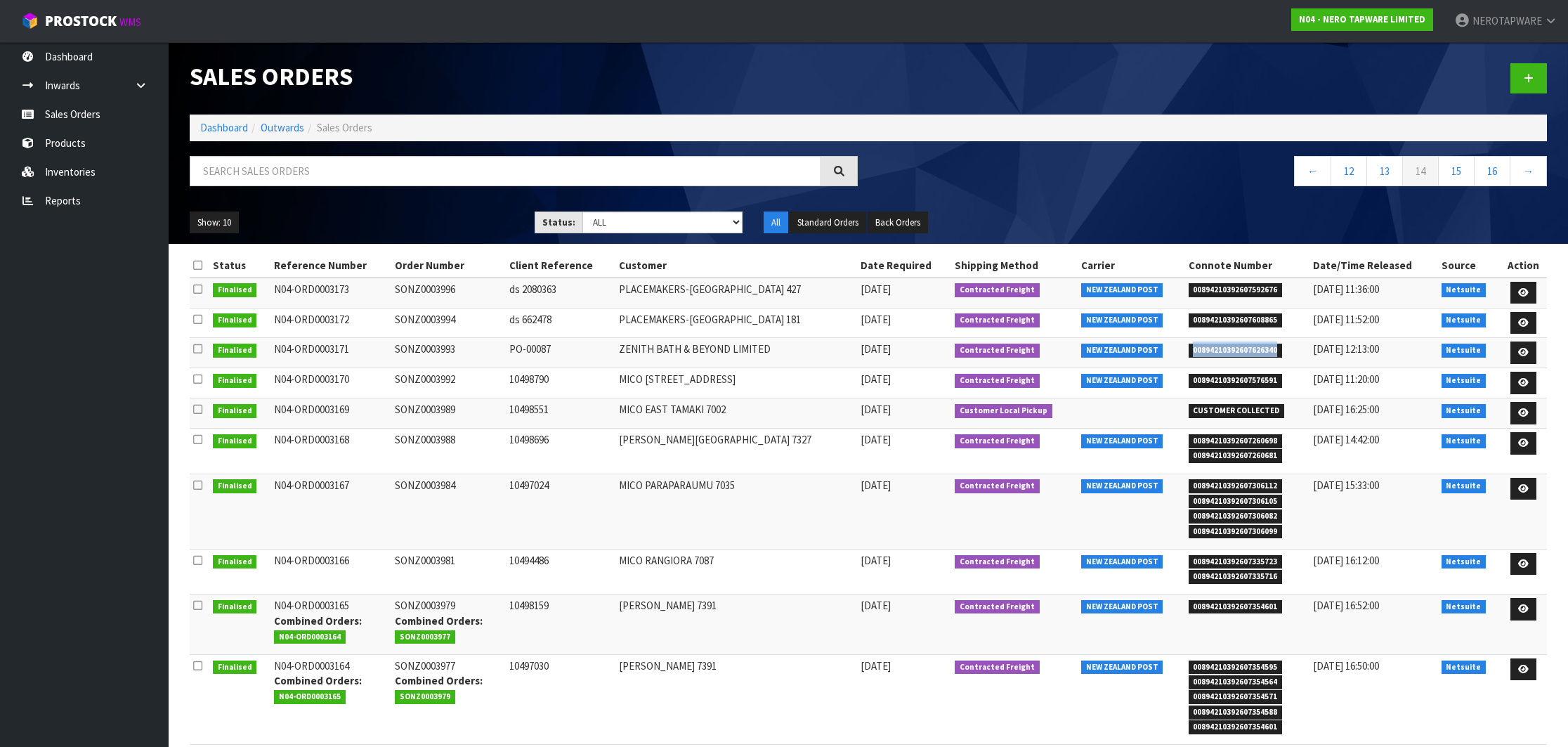
click at [1240, 349] on span "00894210392607626340" at bounding box center [1235, 350] width 94 height 14
click at [452, 350] on td "SONZ0003993" at bounding box center [449, 352] width 114 height 30
click at [1249, 380] on span "00894210392607576591" at bounding box center [1235, 381] width 94 height 14
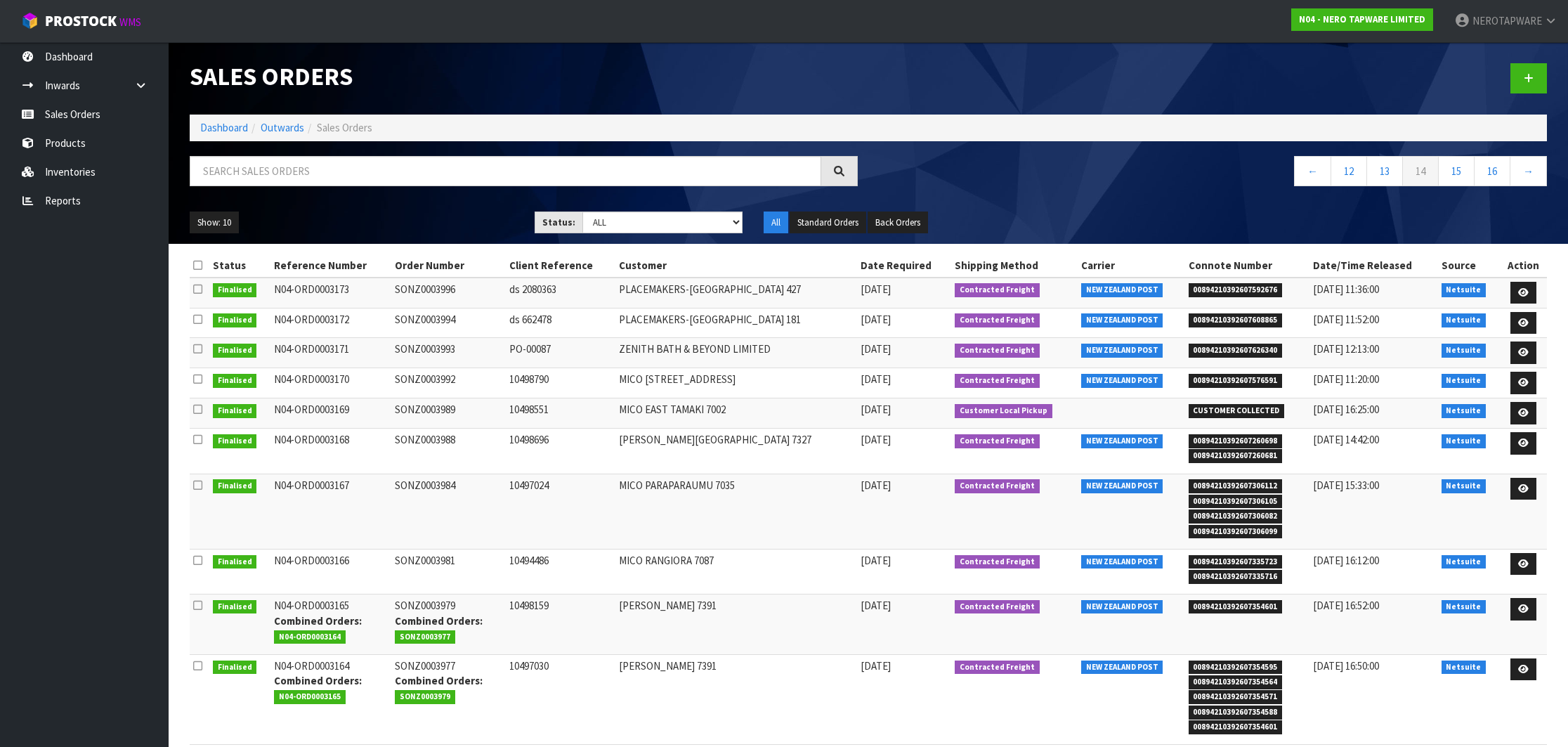
click at [434, 382] on td "SONZ0003992" at bounding box center [449, 383] width 114 height 30
